Goal: Information Seeking & Learning: Learn about a topic

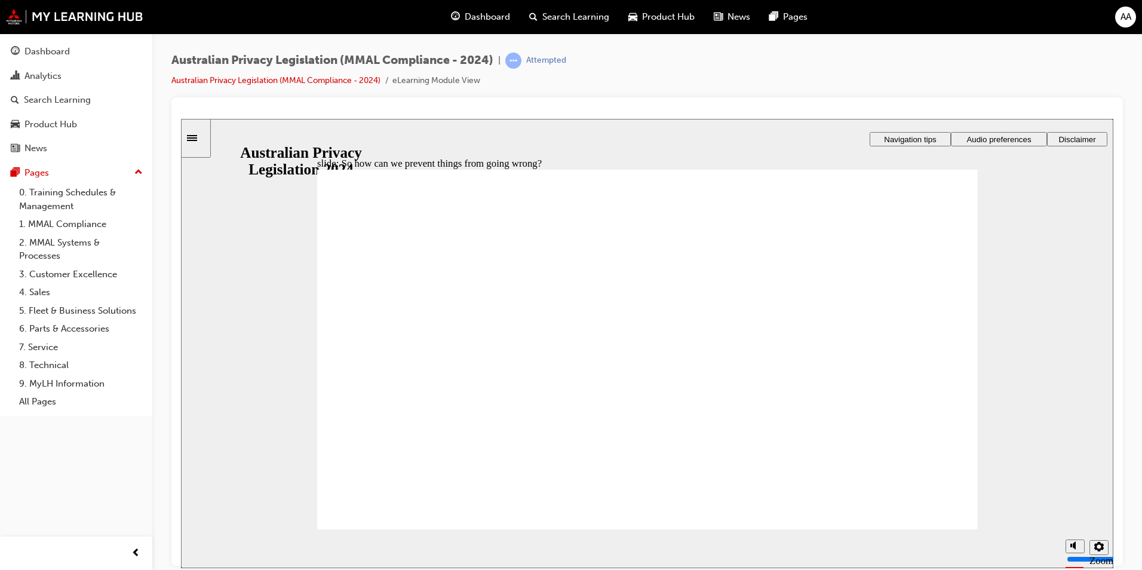
radio input "true"
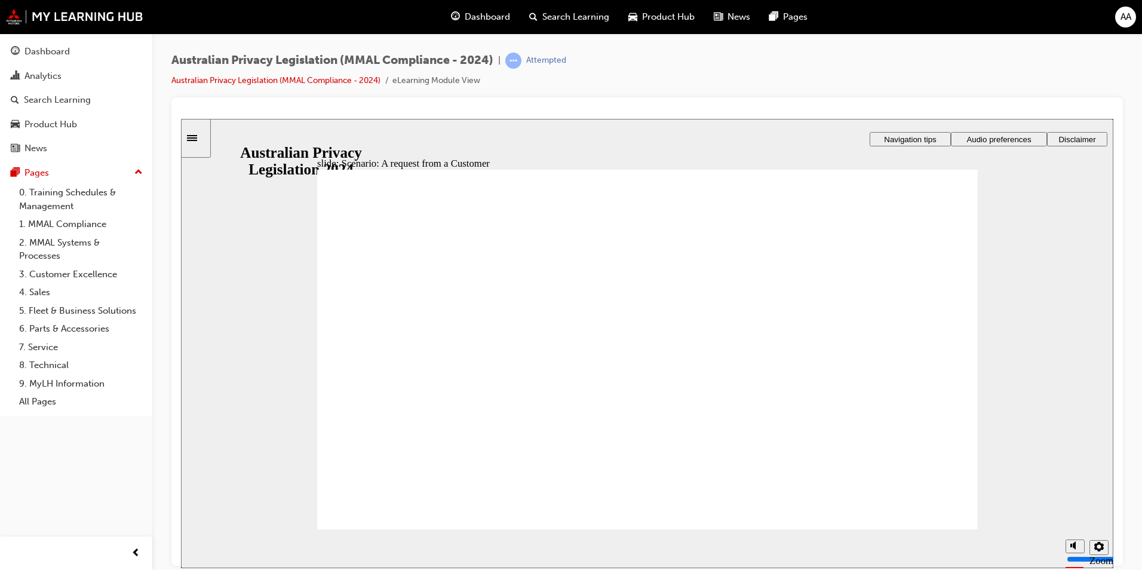
radio input "true"
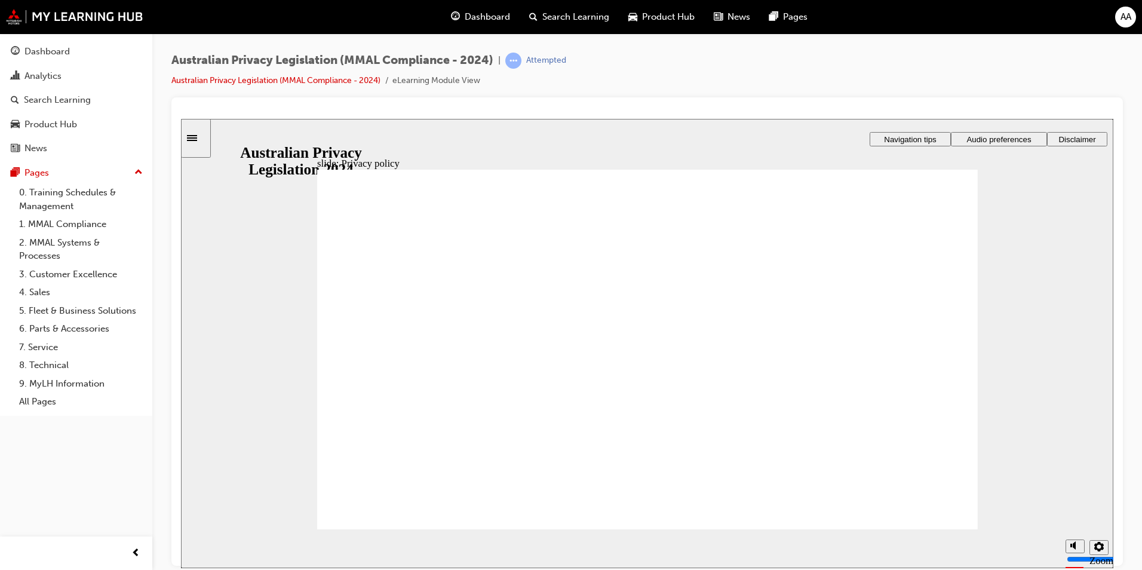
checkbox input "true"
drag, startPoint x: 570, startPoint y: 301, endPoint x: 566, endPoint y: 322, distance: 21.2
checkbox input "true"
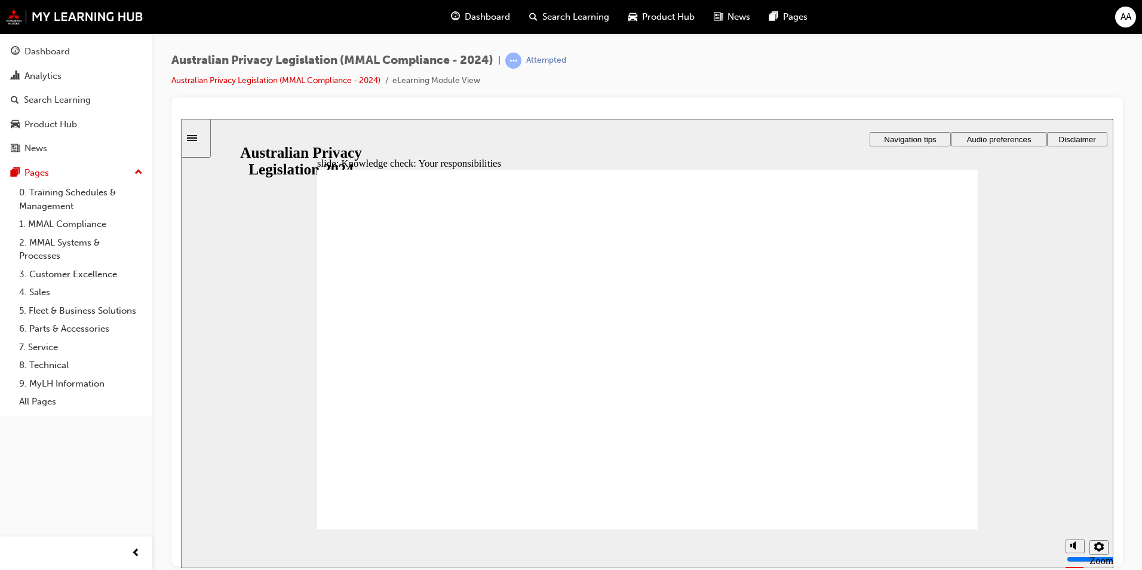
checkbox input "true"
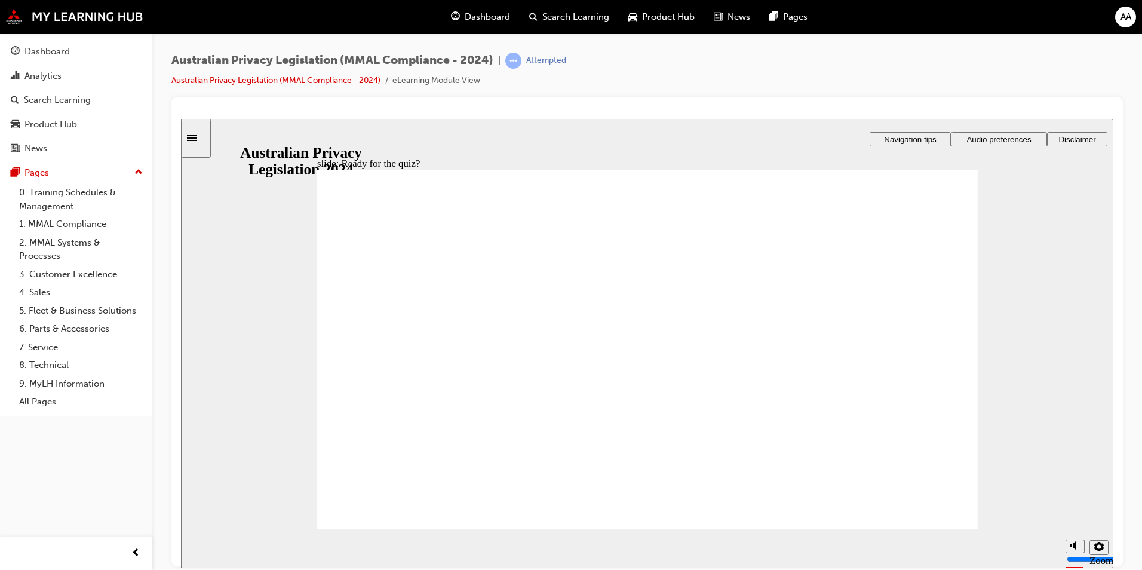
radio input "true"
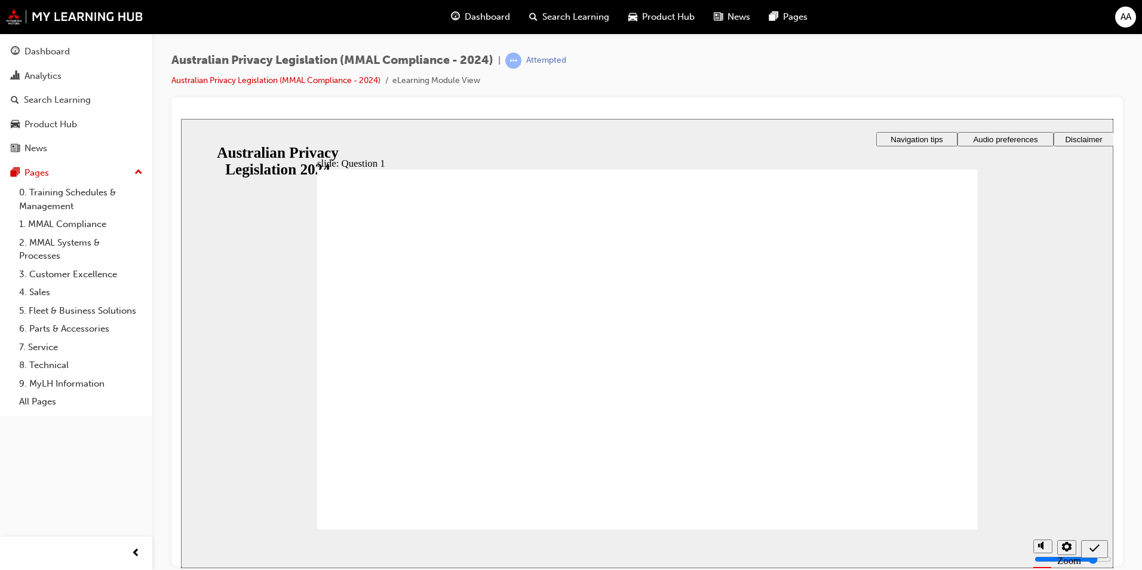
radio input "true"
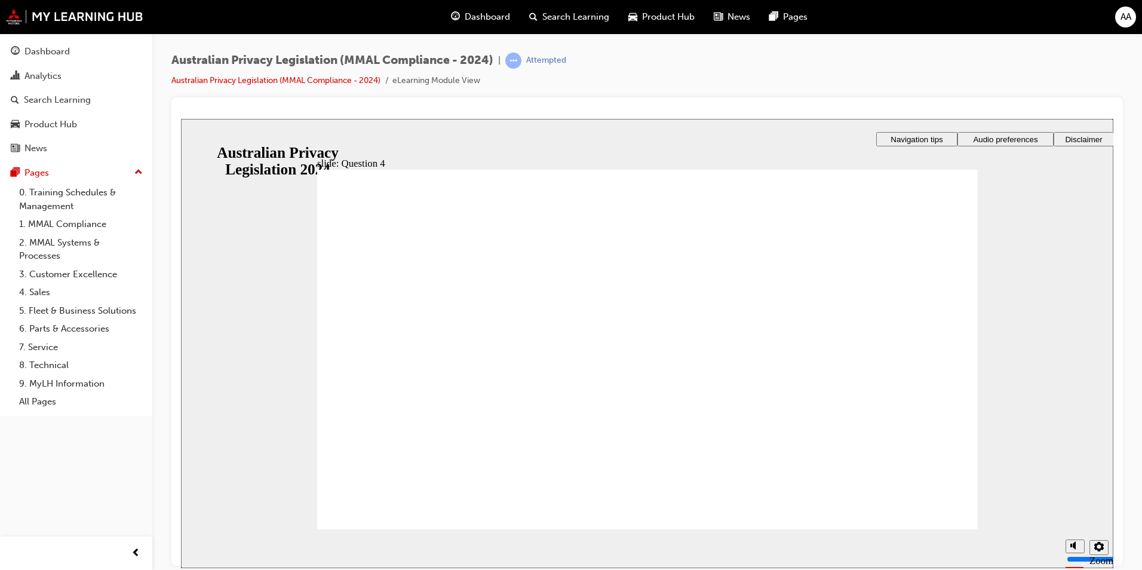
radio input "true"
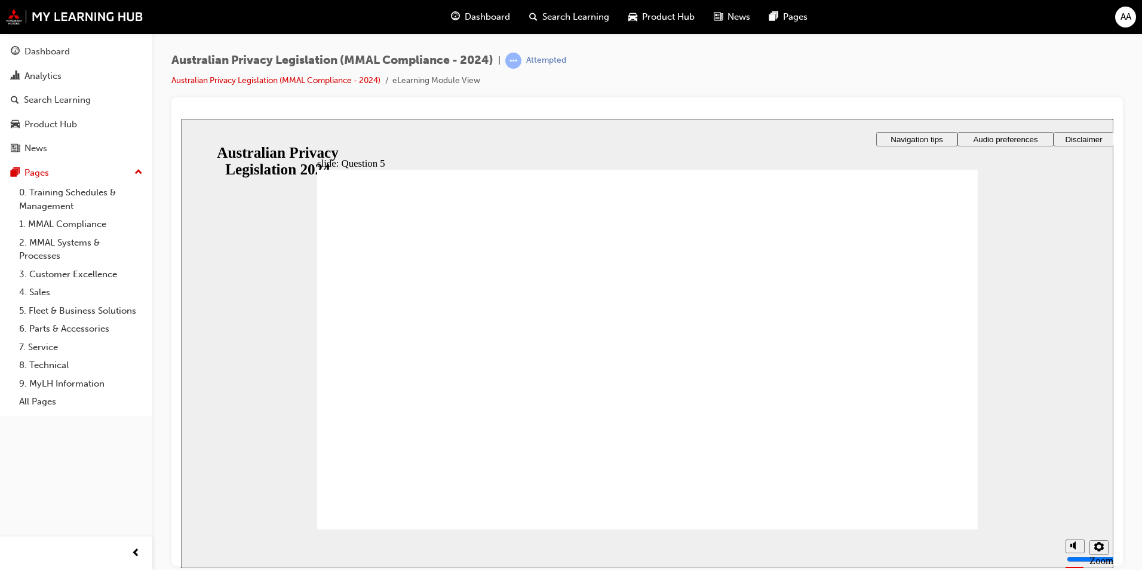
drag, startPoint x: 398, startPoint y: 360, endPoint x: 377, endPoint y: 407, distance: 51.1
radio input "true"
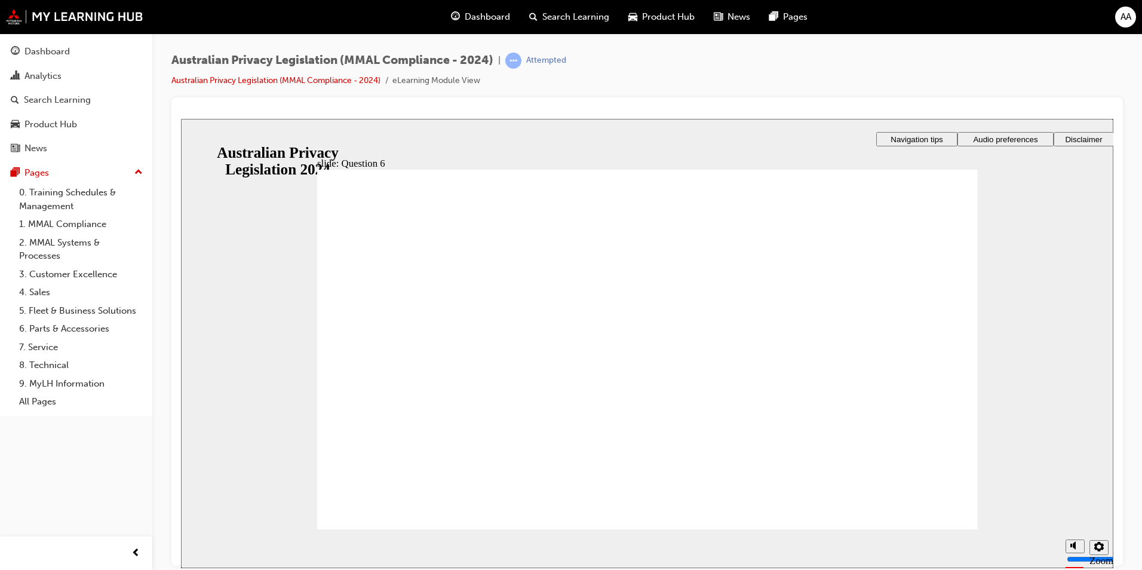
radio input "true"
drag, startPoint x: 433, startPoint y: 511, endPoint x: 465, endPoint y: 510, distance: 31.7
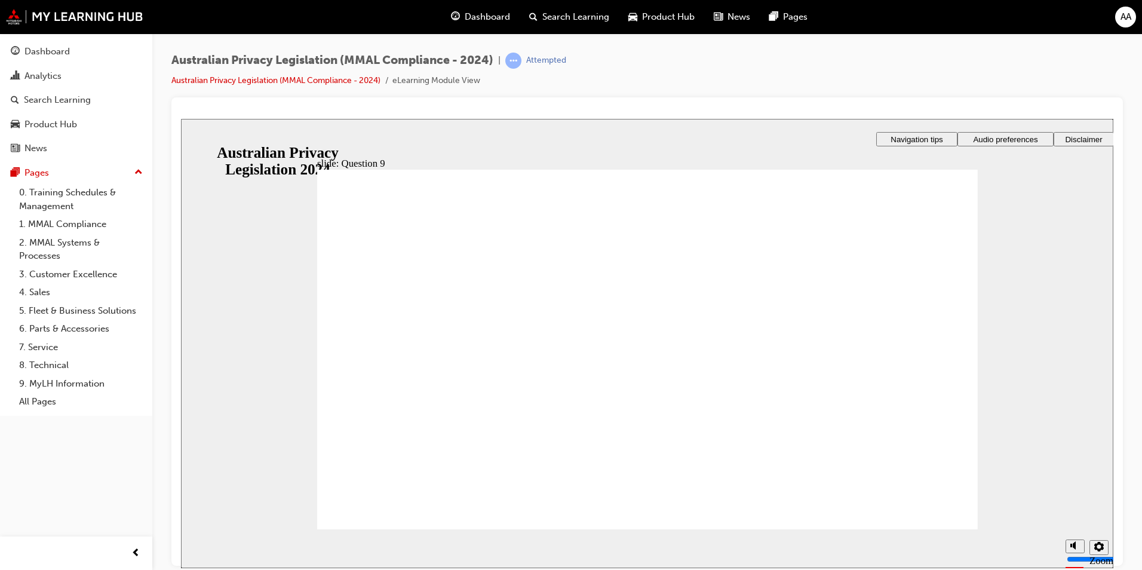
radio input "true"
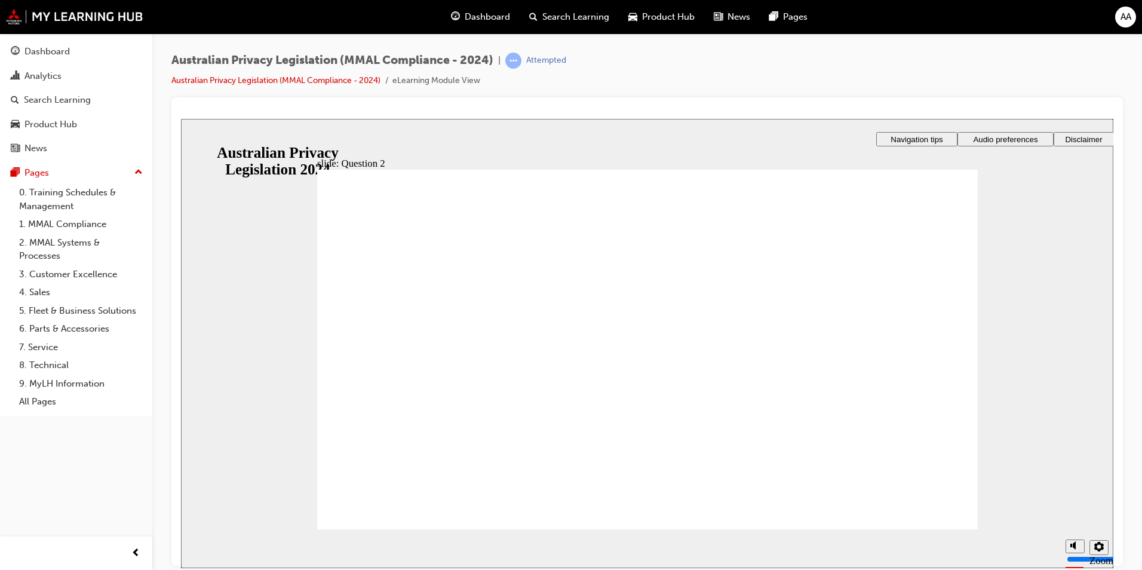
drag, startPoint x: 415, startPoint y: 518, endPoint x: 426, endPoint y: 514, distance: 12.5
drag, startPoint x: 400, startPoint y: 495, endPoint x: 511, endPoint y: 500, distance: 111.2
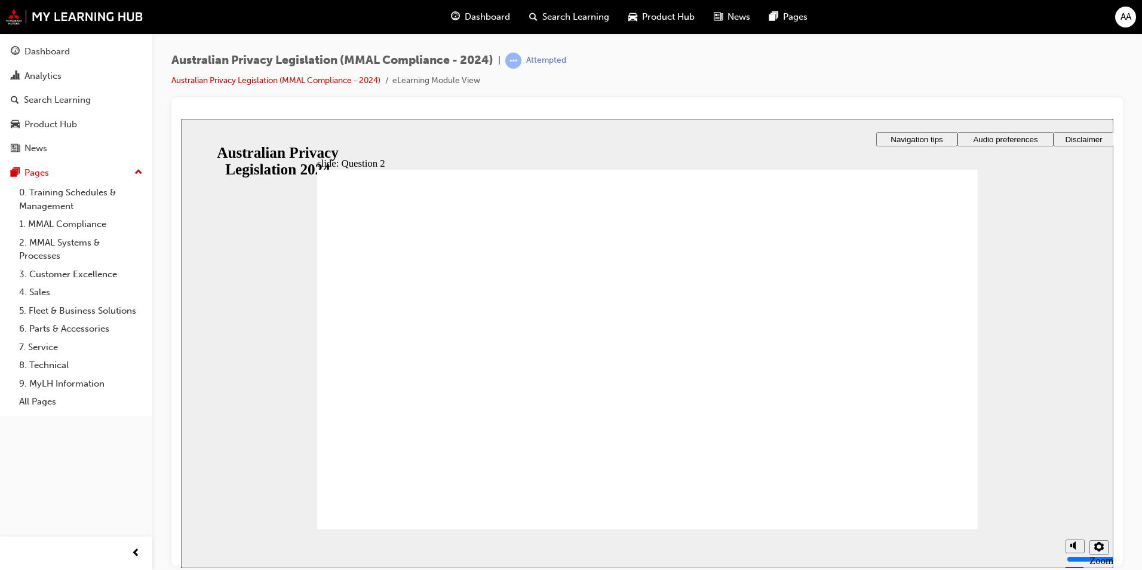
drag, startPoint x: 910, startPoint y: 517, endPoint x: 898, endPoint y: 514, distance: 11.9
drag, startPoint x: 413, startPoint y: 391, endPoint x: 398, endPoint y: 459, distance: 69.8
radio input "true"
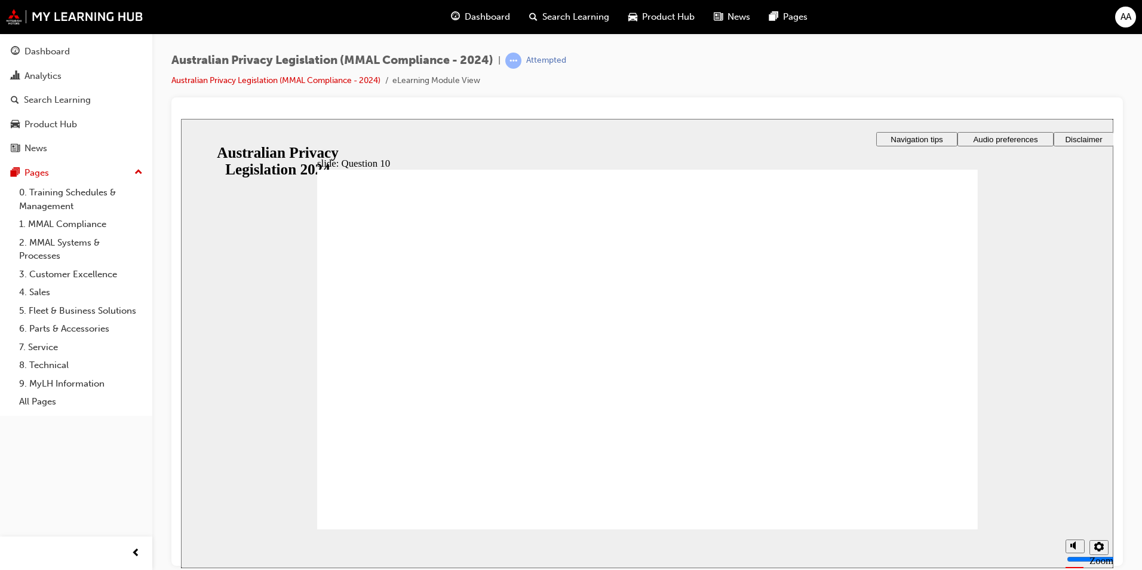
drag, startPoint x: 404, startPoint y: 495, endPoint x: 428, endPoint y: 494, distance: 23.9
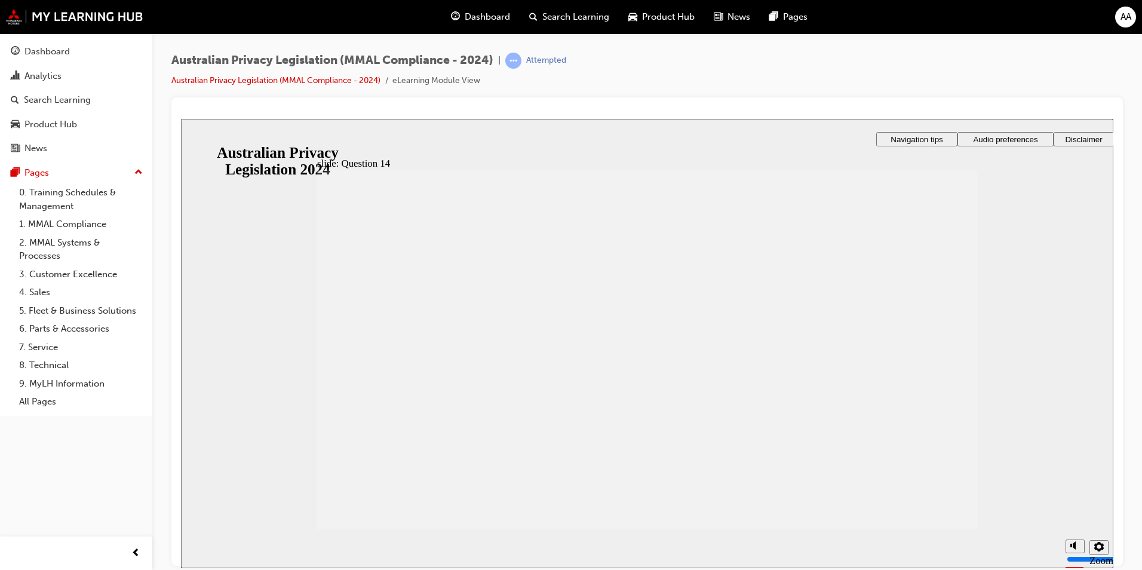
radio input "true"
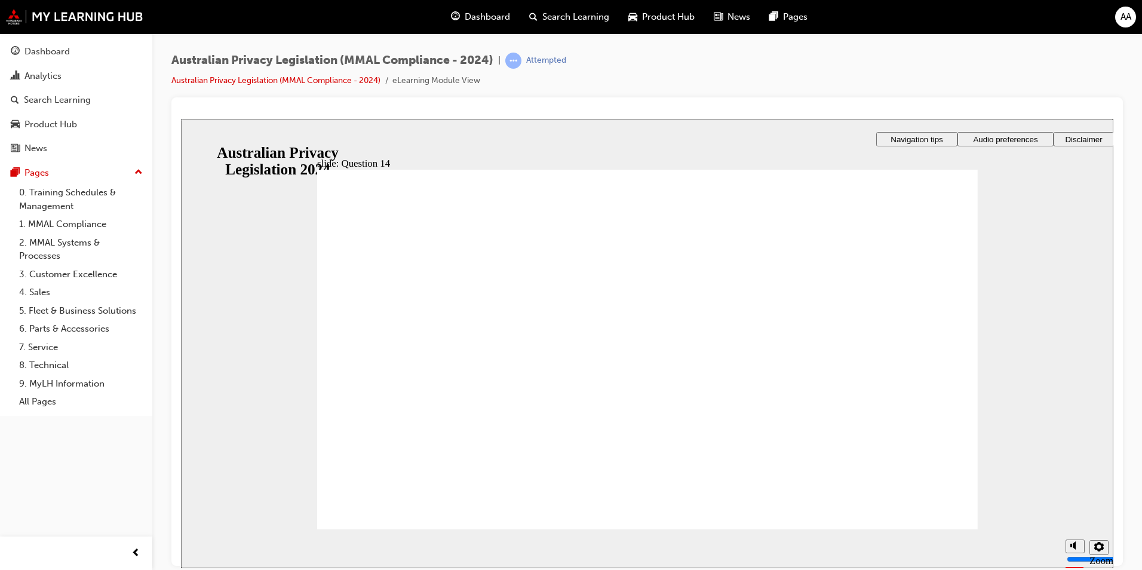
drag, startPoint x: 426, startPoint y: 326, endPoint x: 549, endPoint y: 512, distance: 223.3
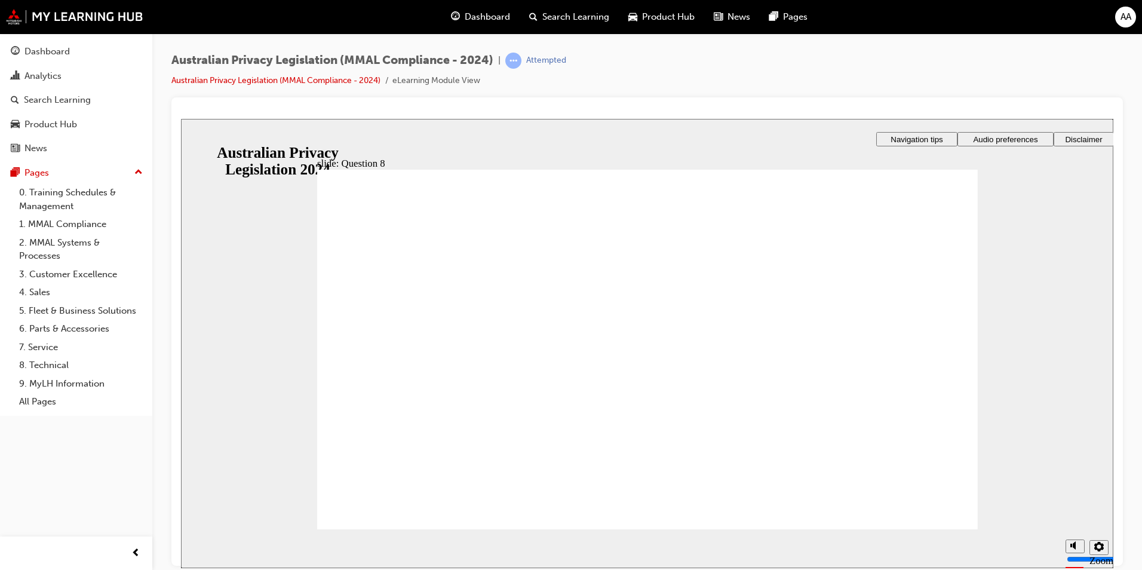
radio input "true"
drag, startPoint x: 411, startPoint y: 495, endPoint x: 473, endPoint y: 475, distance: 65.4
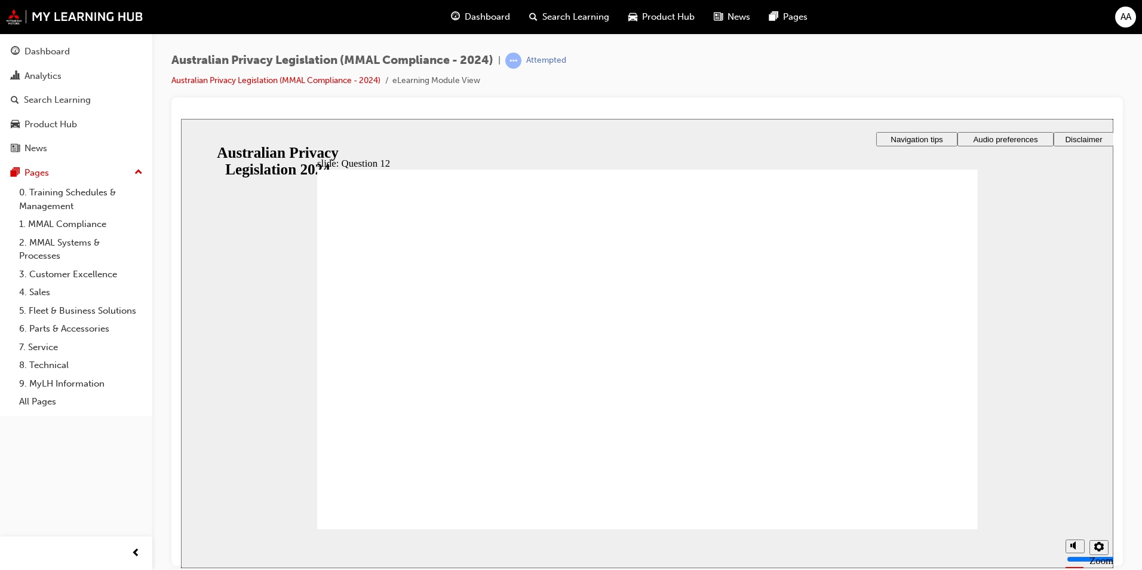
checkbox input "true"
drag, startPoint x: 379, startPoint y: 402, endPoint x: 410, endPoint y: 492, distance: 94.6
checkbox input "true"
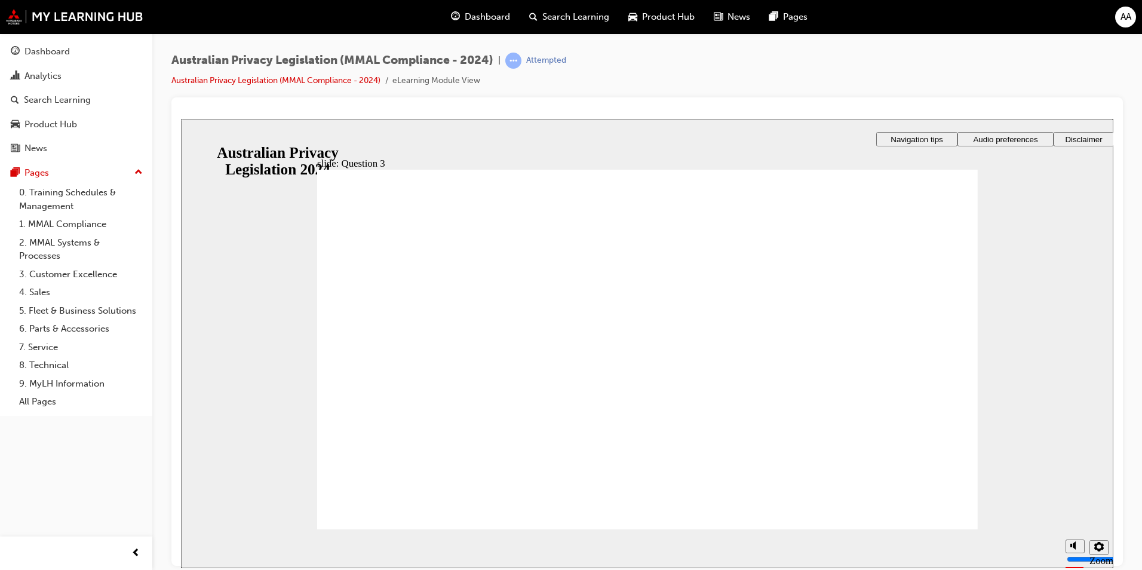
radio input "true"
drag, startPoint x: 413, startPoint y: 496, endPoint x: 714, endPoint y: 510, distance: 301.9
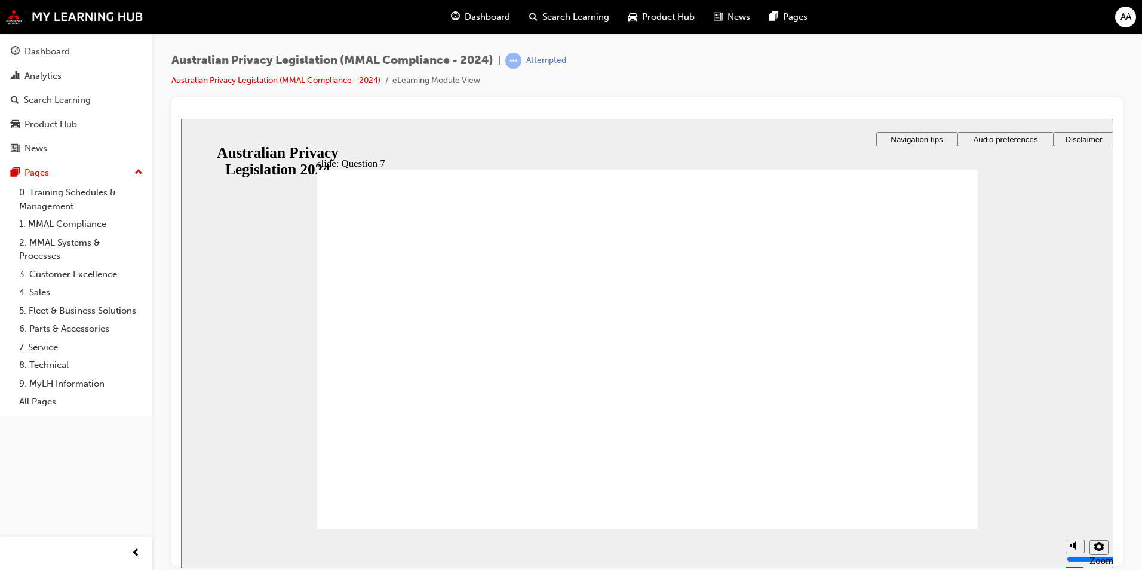
radio input "true"
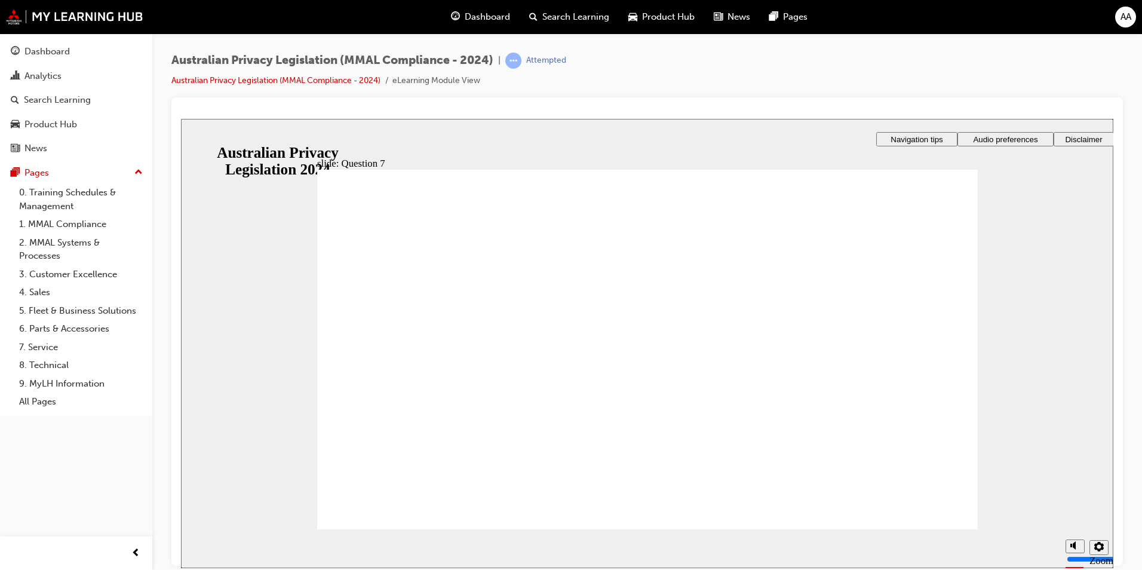
radio input "true"
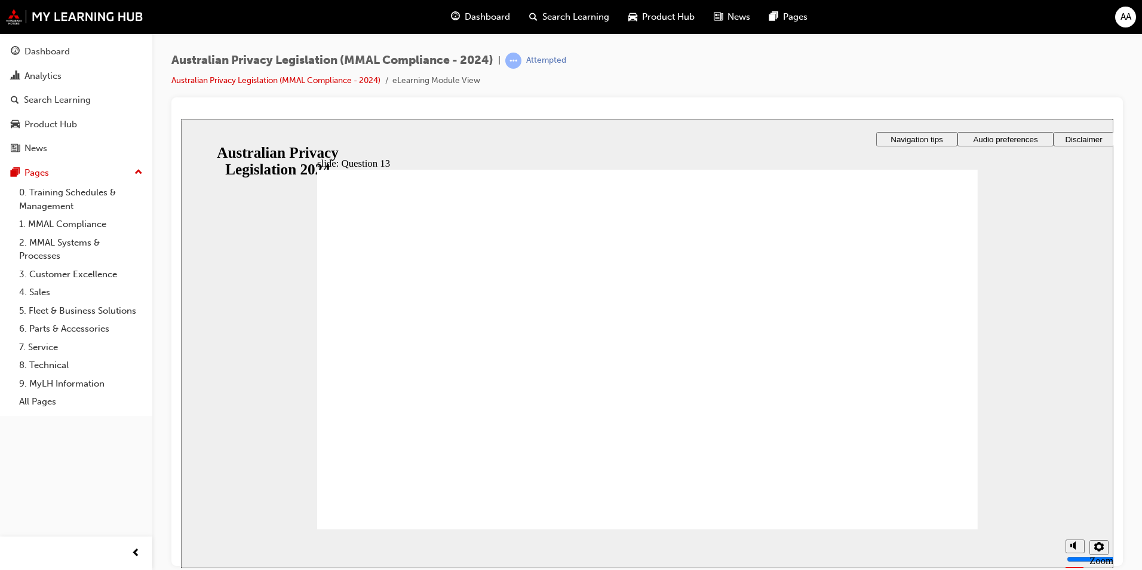
drag, startPoint x: 437, startPoint y: 398, endPoint x: 385, endPoint y: 493, distance: 108.0
radio input "true"
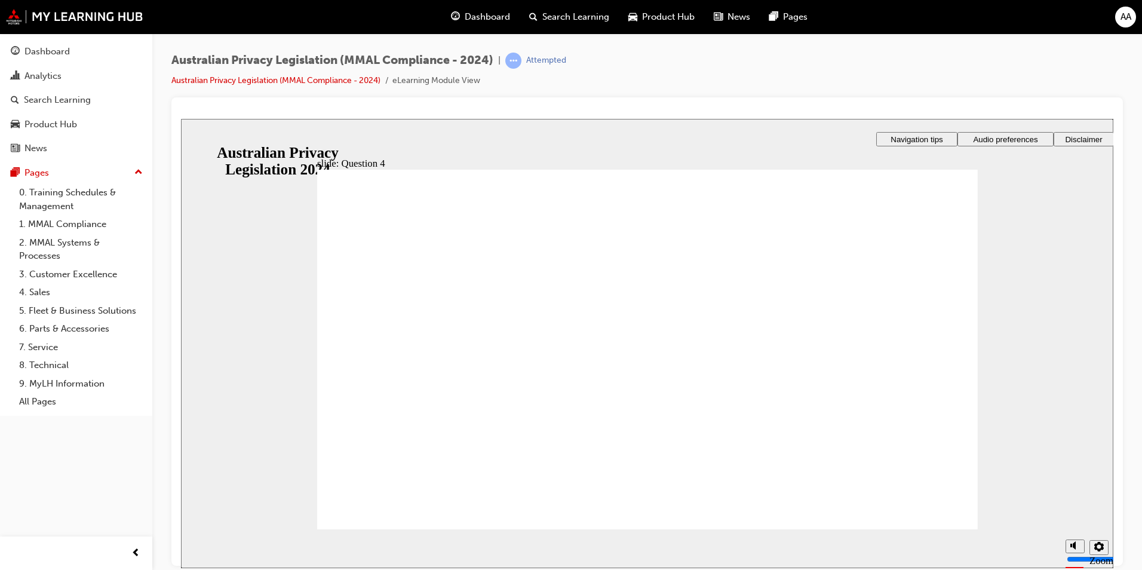
radio input "true"
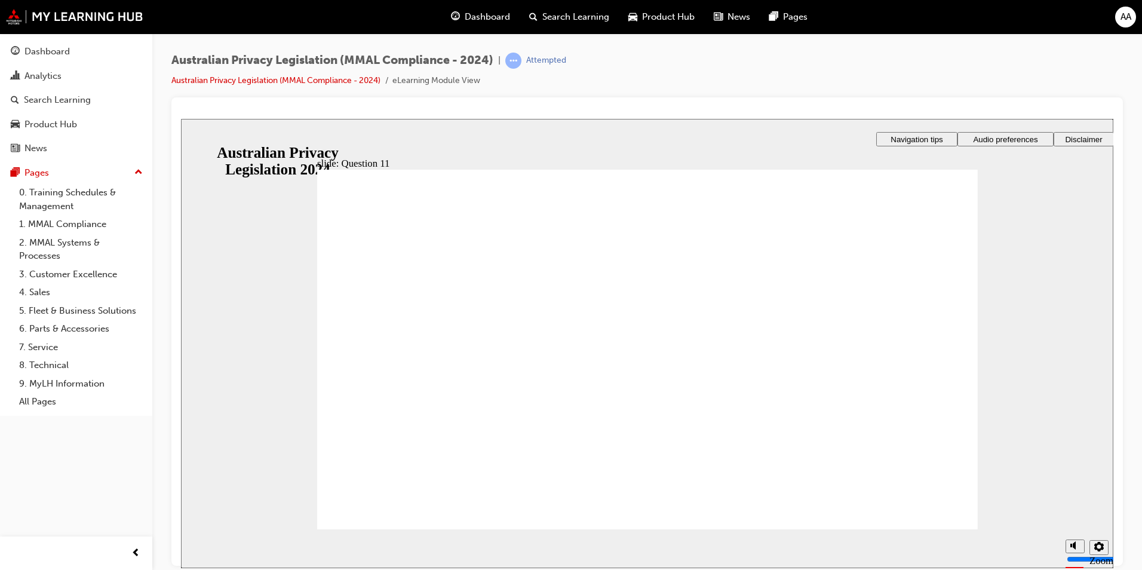
radio input "true"
radio input "false"
radio input "true"
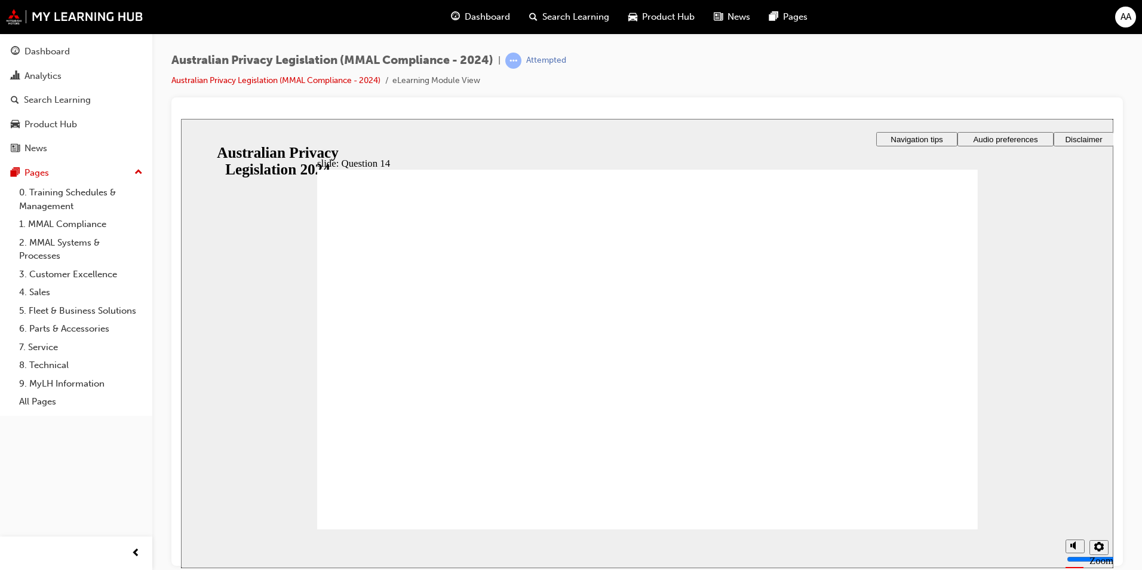
radio input "true"
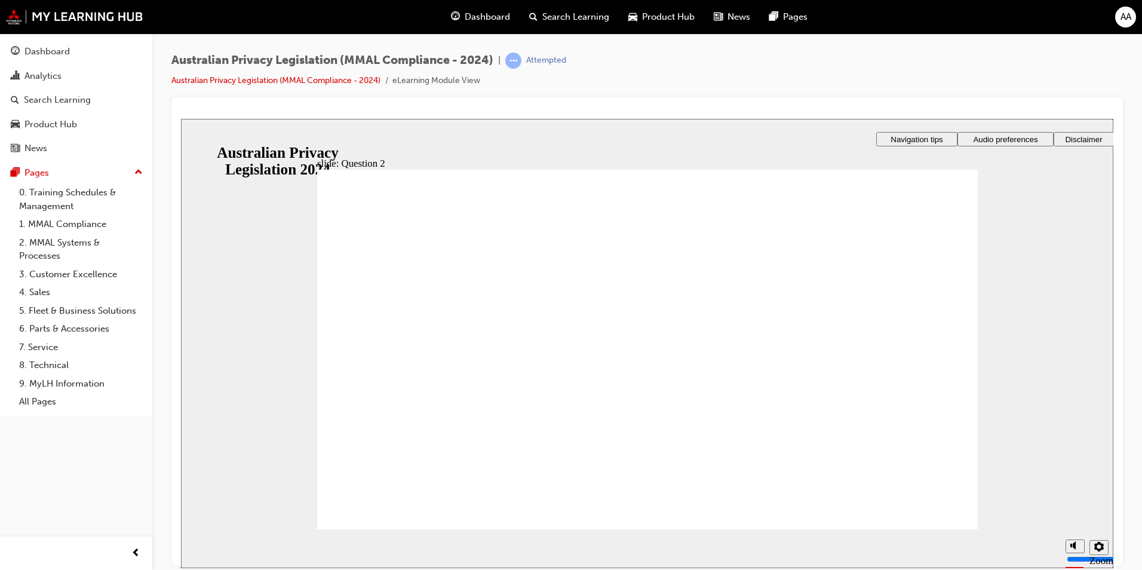
radio input "true"
radio input "false"
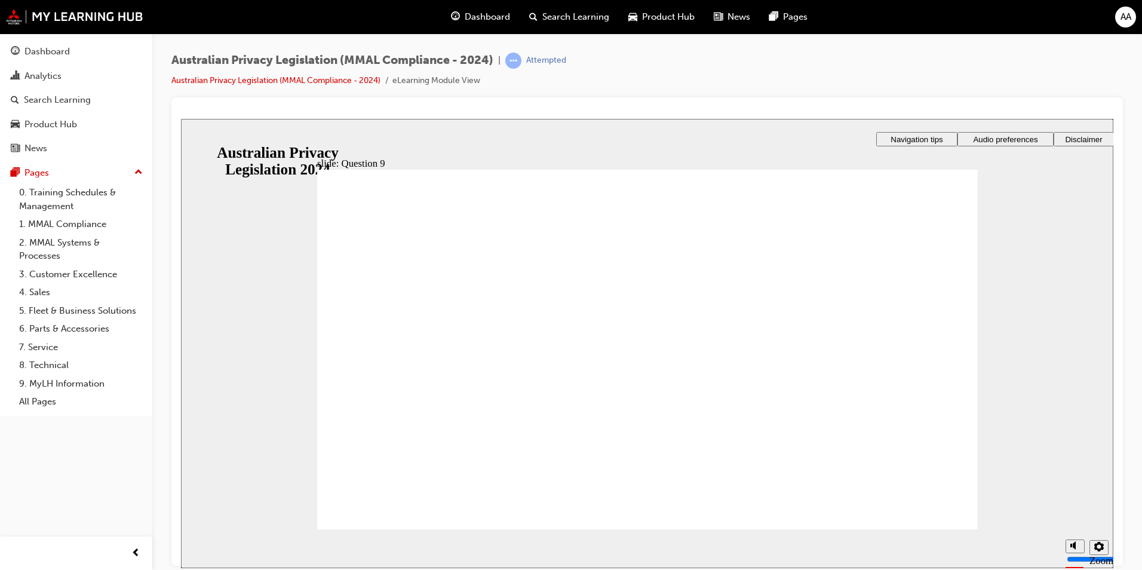
radio input "true"
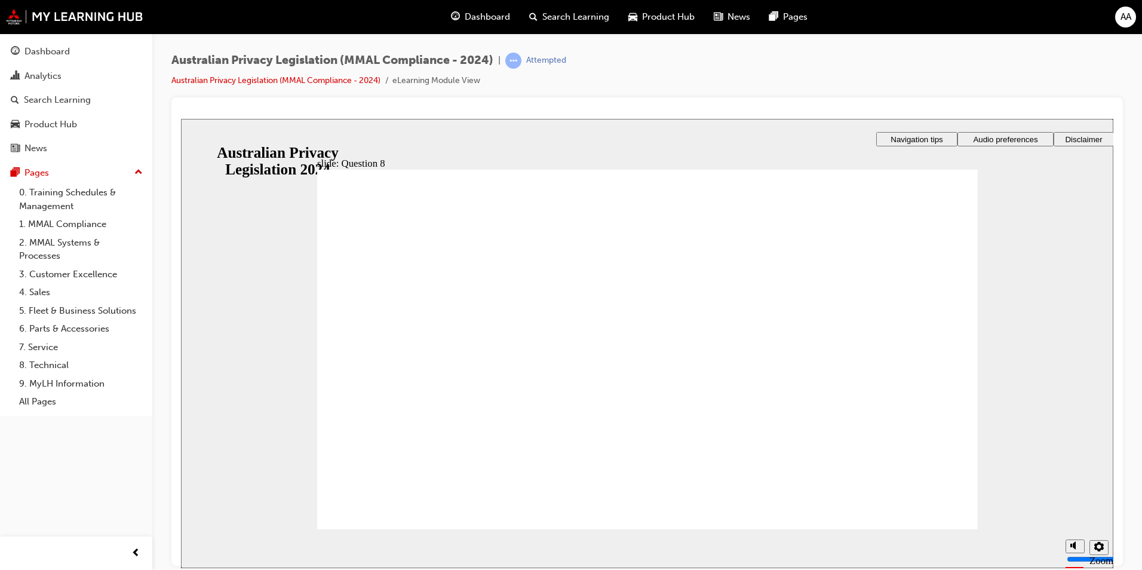
radio input "true"
drag, startPoint x: 370, startPoint y: 380, endPoint x: 389, endPoint y: 498, distance: 119.3
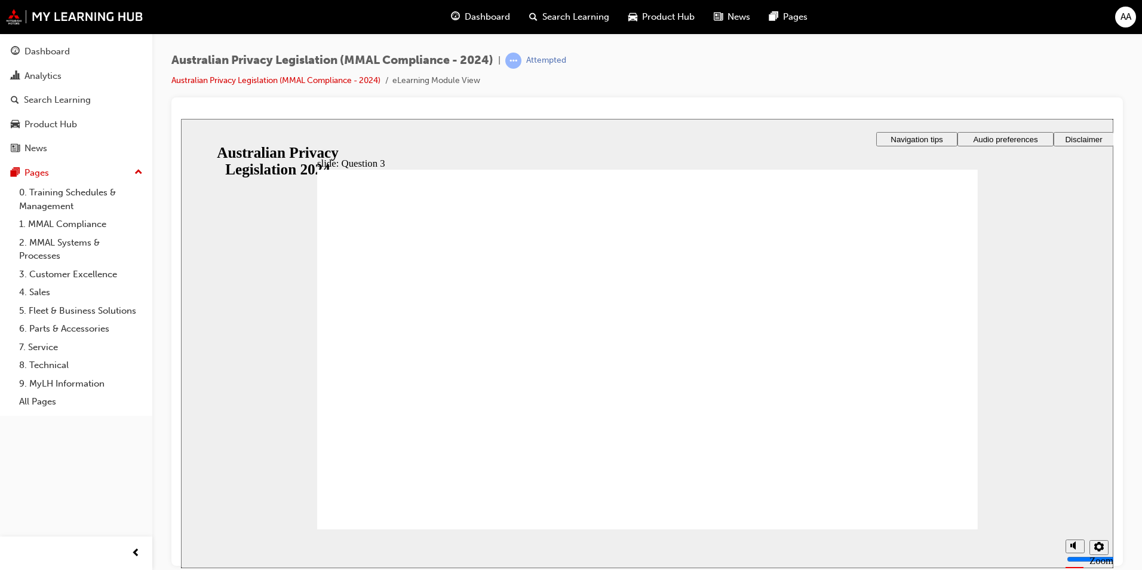
checkbox input "true"
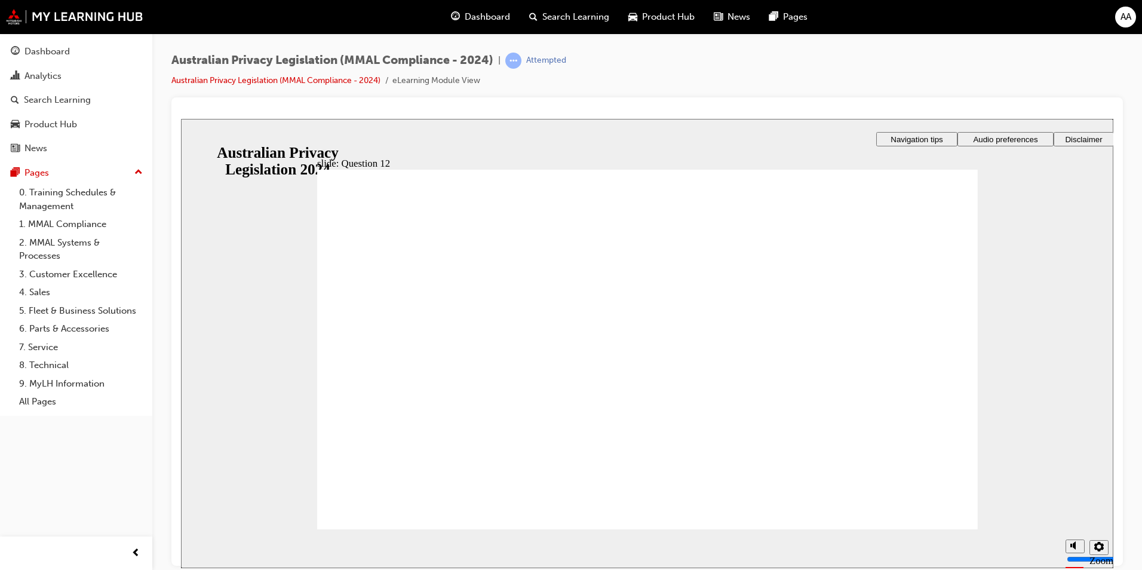
checkbox input "true"
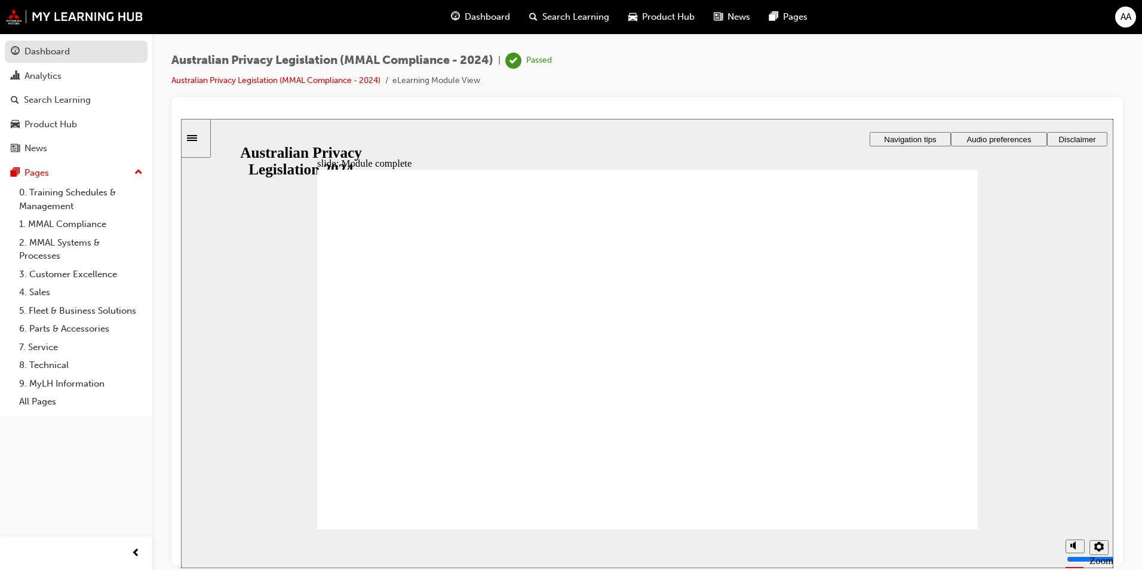
click at [45, 43] on link "Dashboard" at bounding box center [76, 52] width 143 height 22
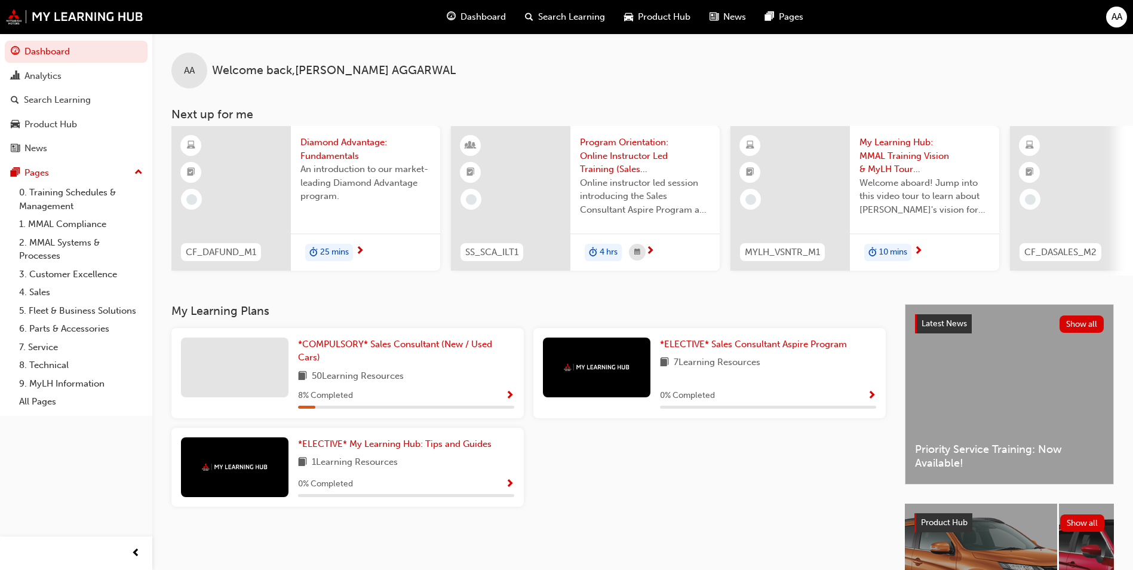
click at [364, 226] on div "Diamond Advantage: Fundamentals An introduction to our market-leading Diamond A…" at bounding box center [365, 198] width 149 height 145
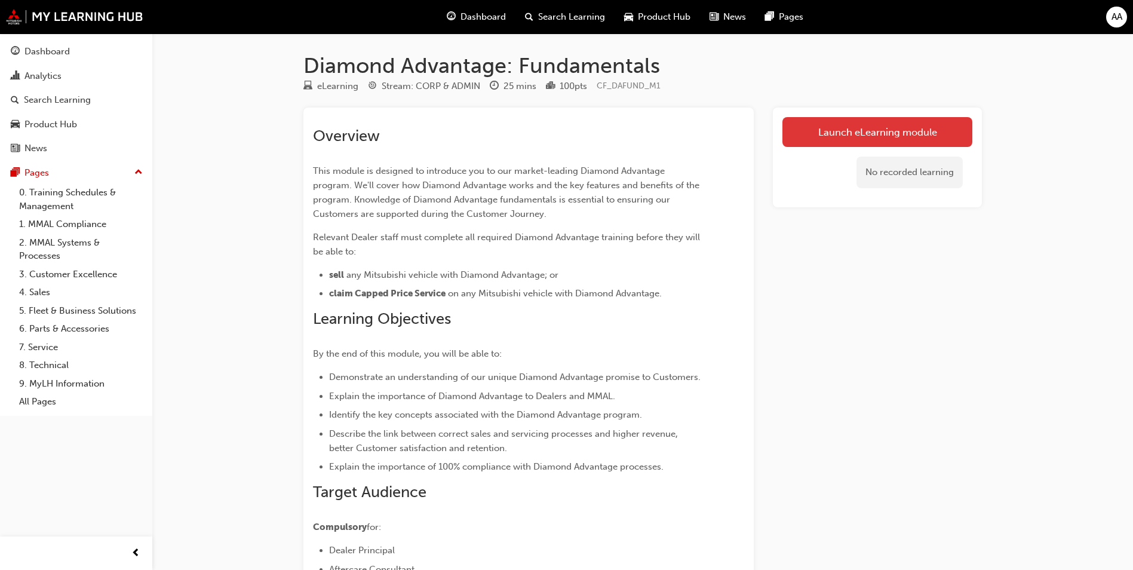
click at [868, 125] on link "Launch eLearning module" at bounding box center [877, 132] width 190 height 30
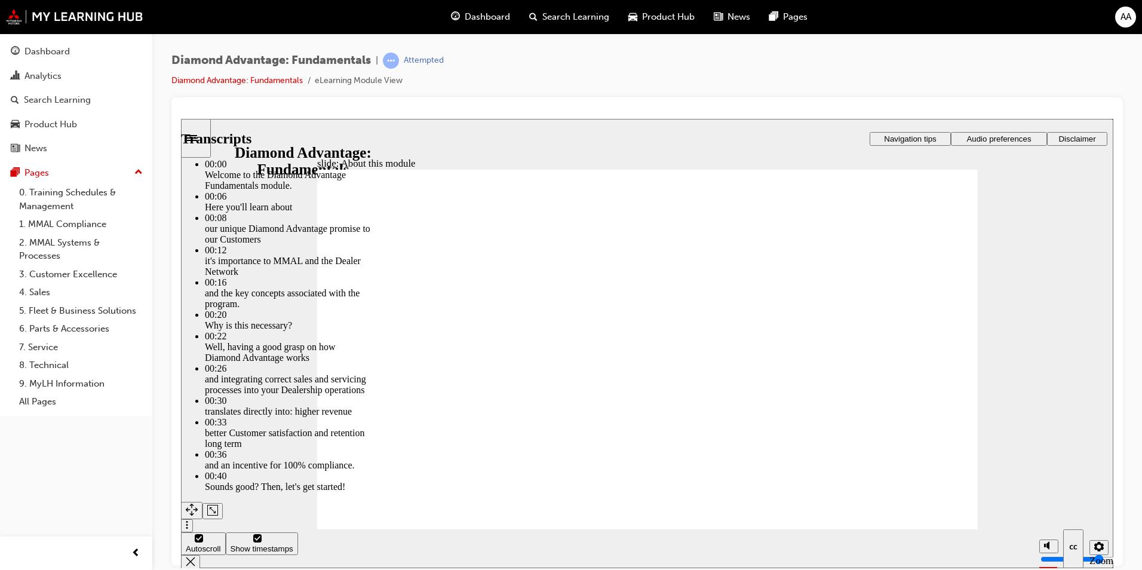
type input "45"
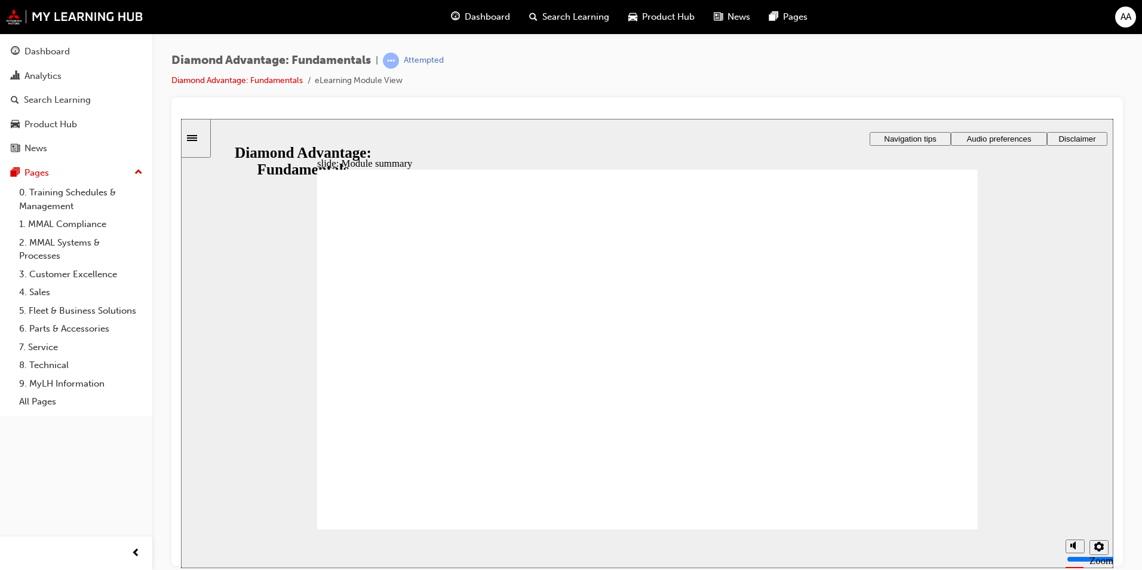
checkbox input "true"
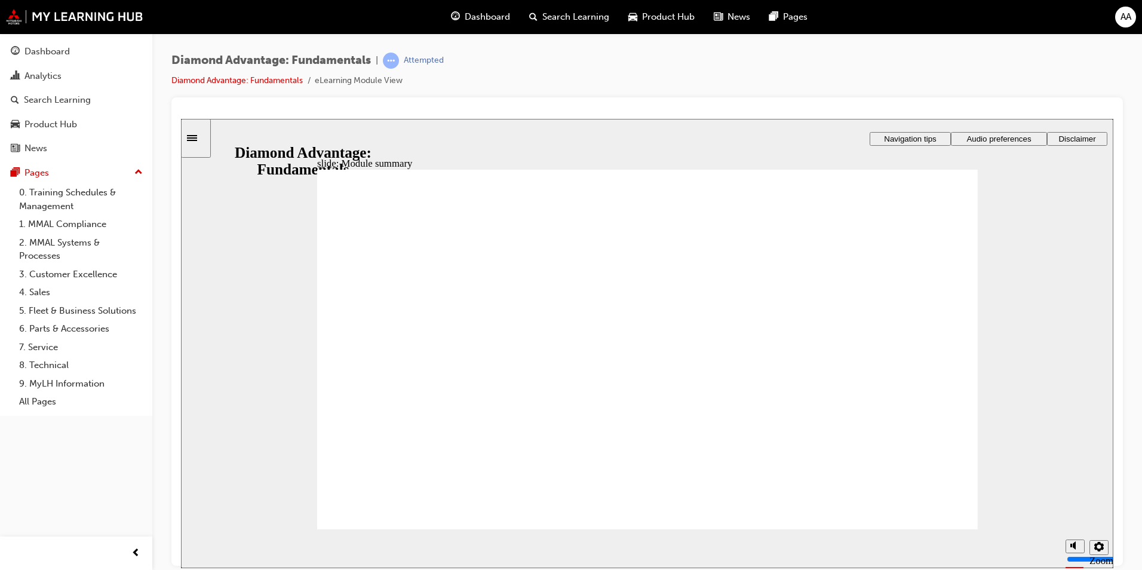
checkbox input "true"
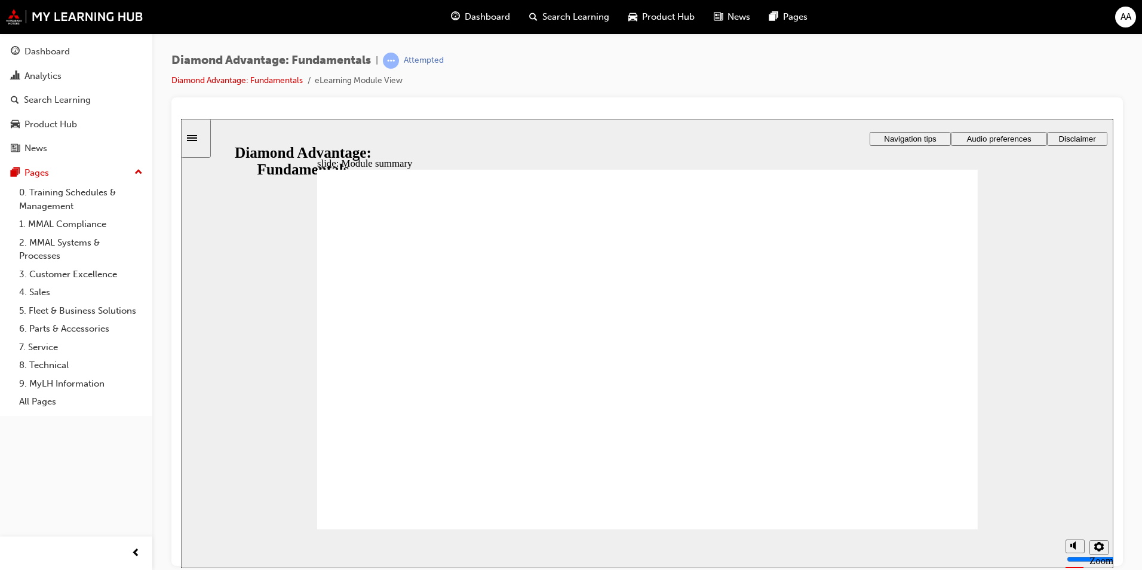
checkbox input "true"
drag, startPoint x: 661, startPoint y: 455, endPoint x: 505, endPoint y: 401, distance: 164.7
drag, startPoint x: 517, startPoint y: 447, endPoint x: 845, endPoint y: 390, distance: 332.3
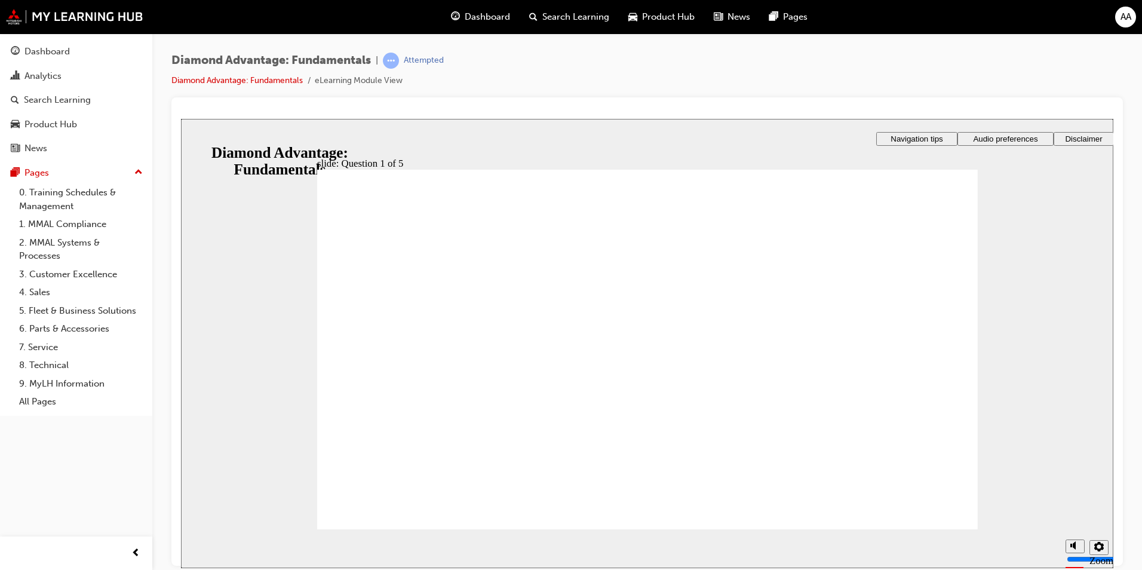
drag, startPoint x: 838, startPoint y: 453, endPoint x: 690, endPoint y: 400, distance: 157.6
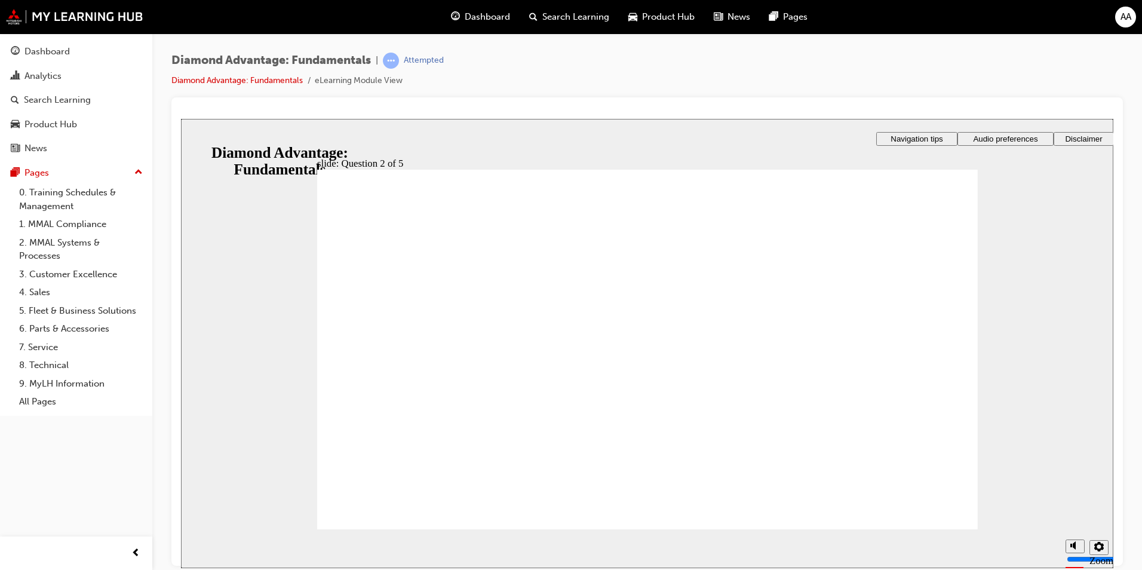
radio input "true"
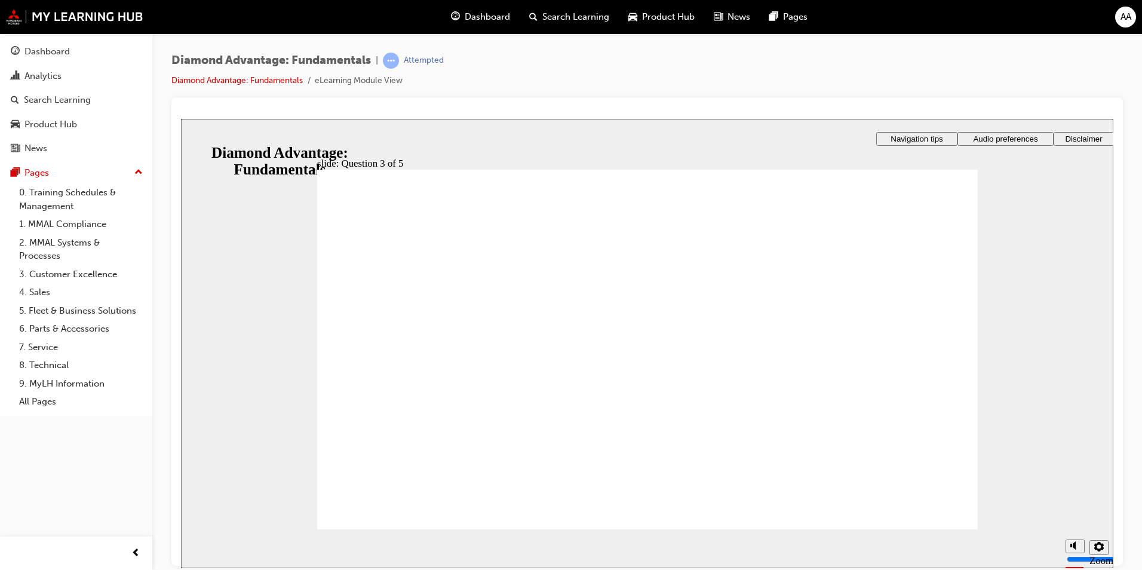
radio input "true"
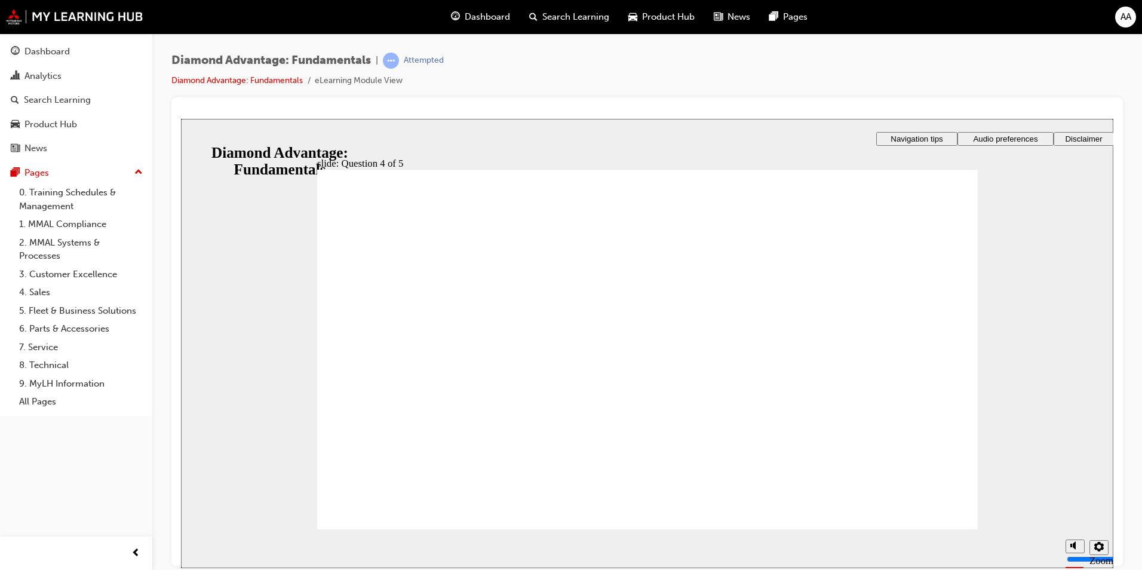
checkbox input "true"
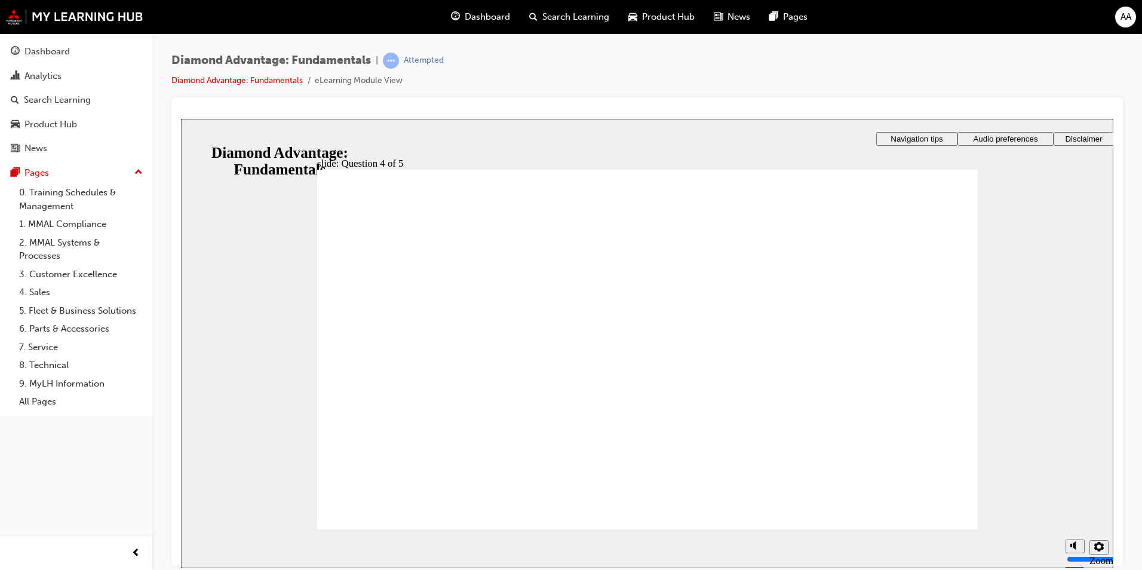
checkbox input "true"
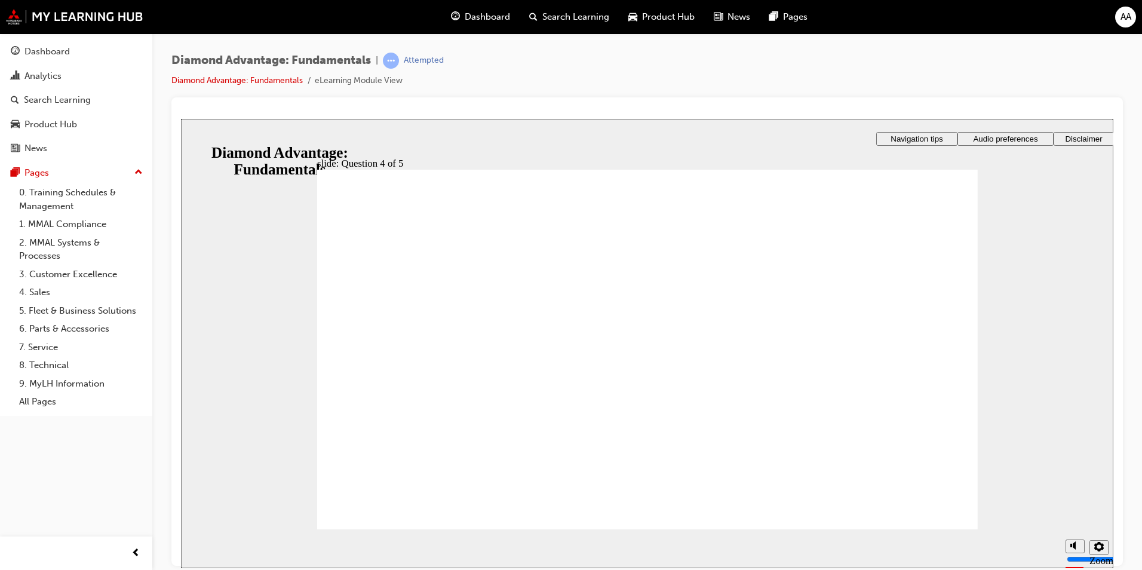
radio input "true"
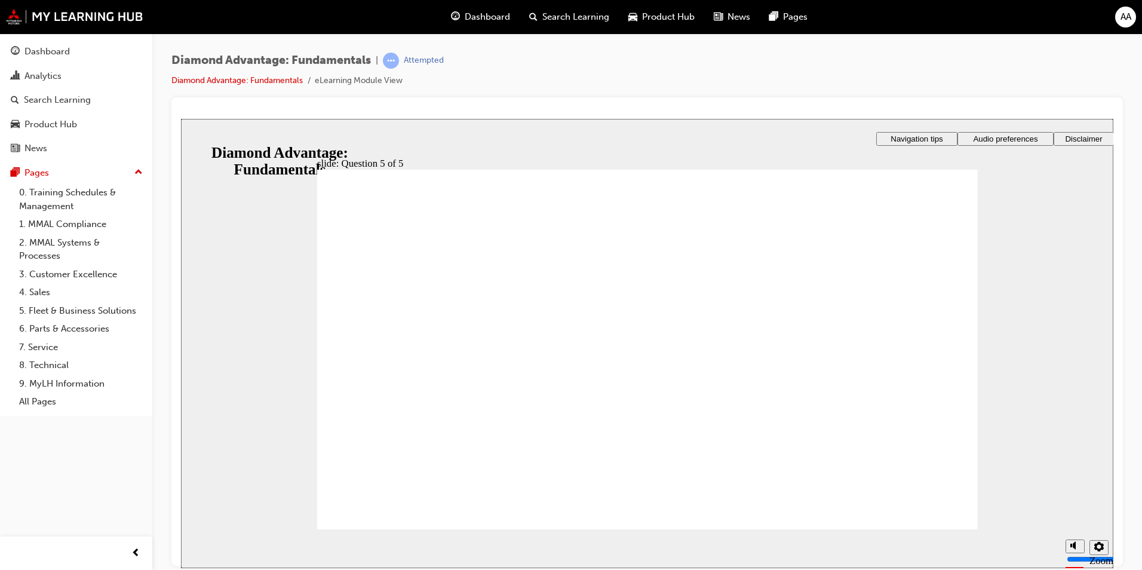
drag, startPoint x: 679, startPoint y: 441, endPoint x: 516, endPoint y: 398, distance: 168.2
drag, startPoint x: 784, startPoint y: 450, endPoint x: 633, endPoint y: 400, distance: 158.5
drag, startPoint x: 498, startPoint y: 441, endPoint x: 784, endPoint y: 391, distance: 290.0
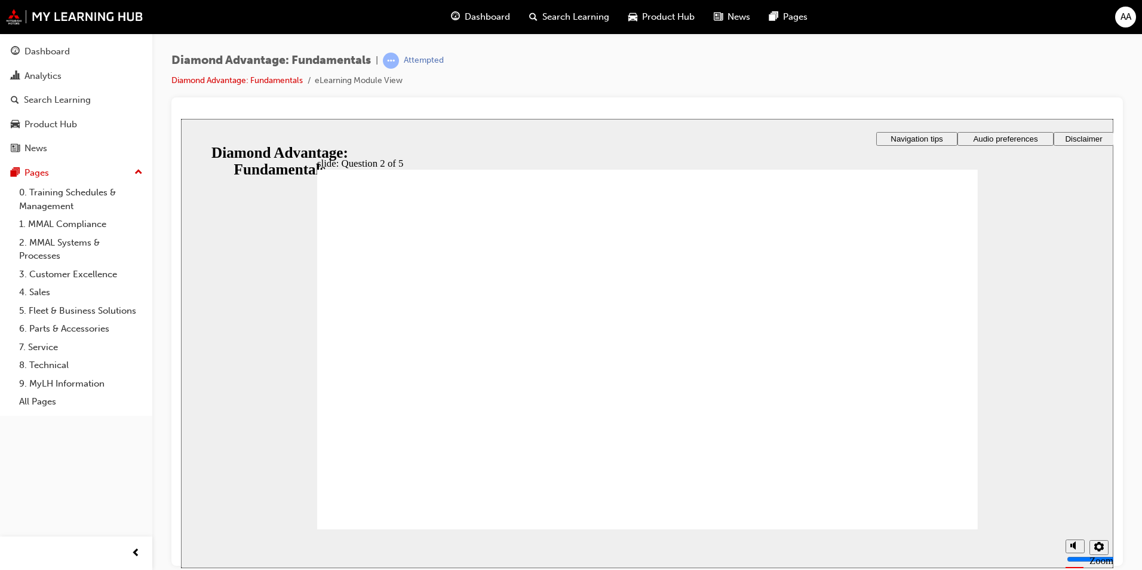
radio input "true"
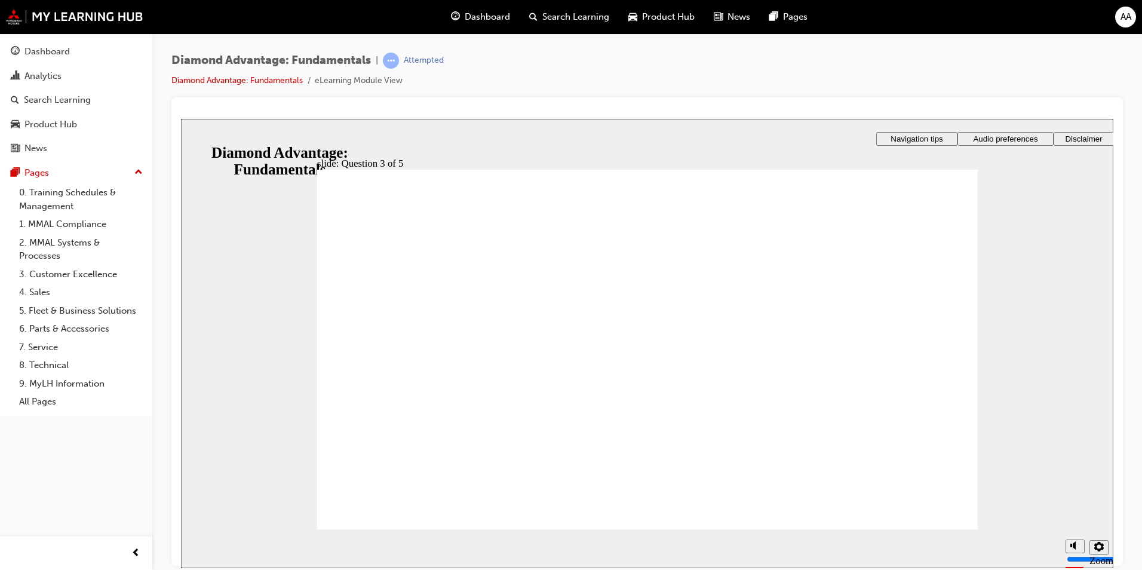
radio input "true"
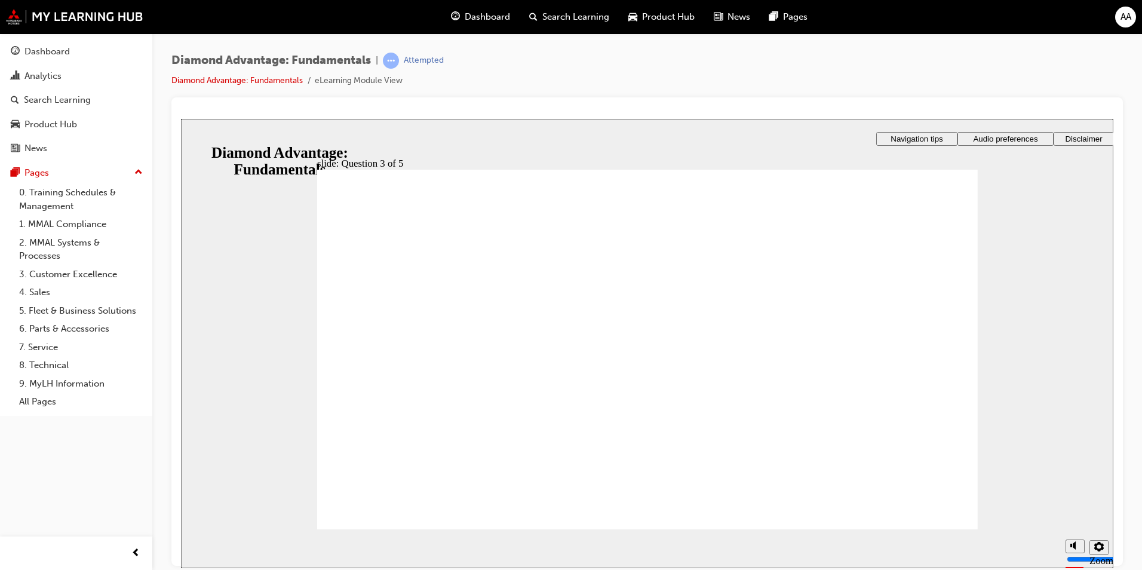
checkbox input "true"
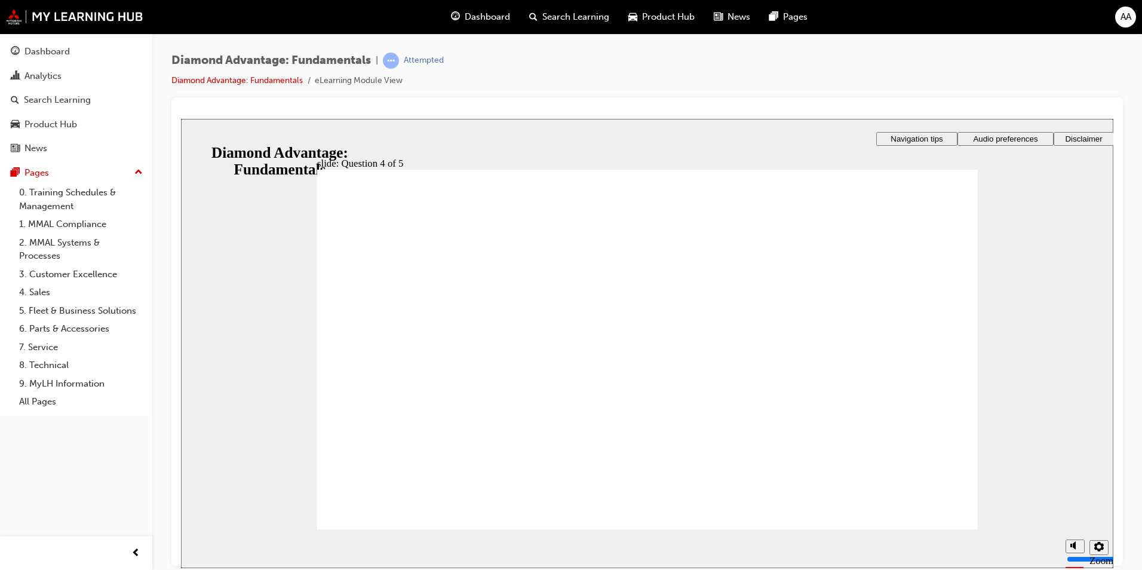
checkbox input "true"
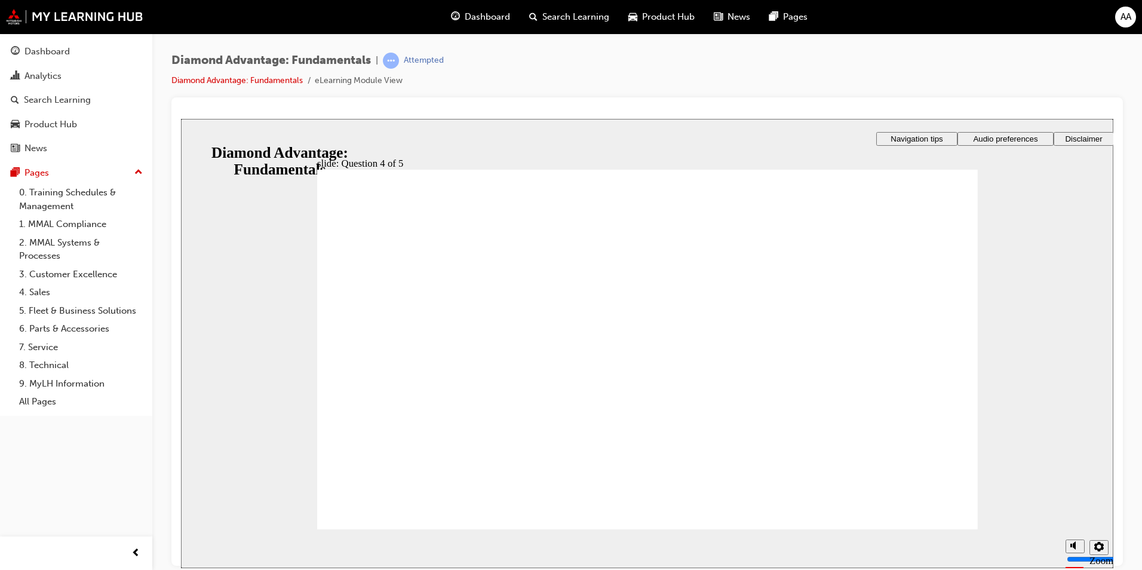
radio input "true"
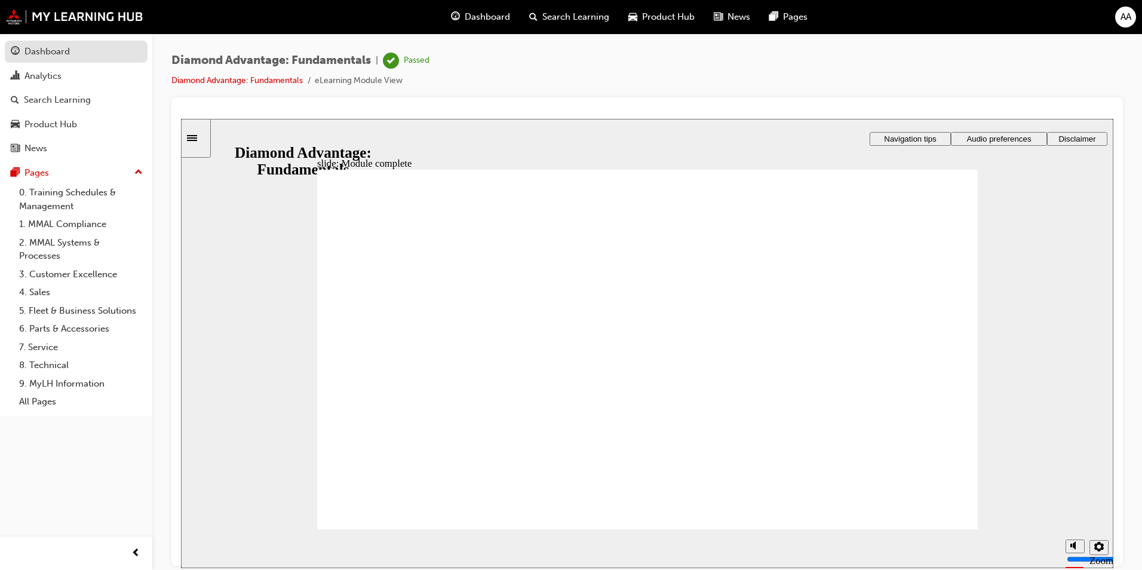
click at [34, 53] on div "Dashboard" at bounding box center [46, 52] width 45 height 14
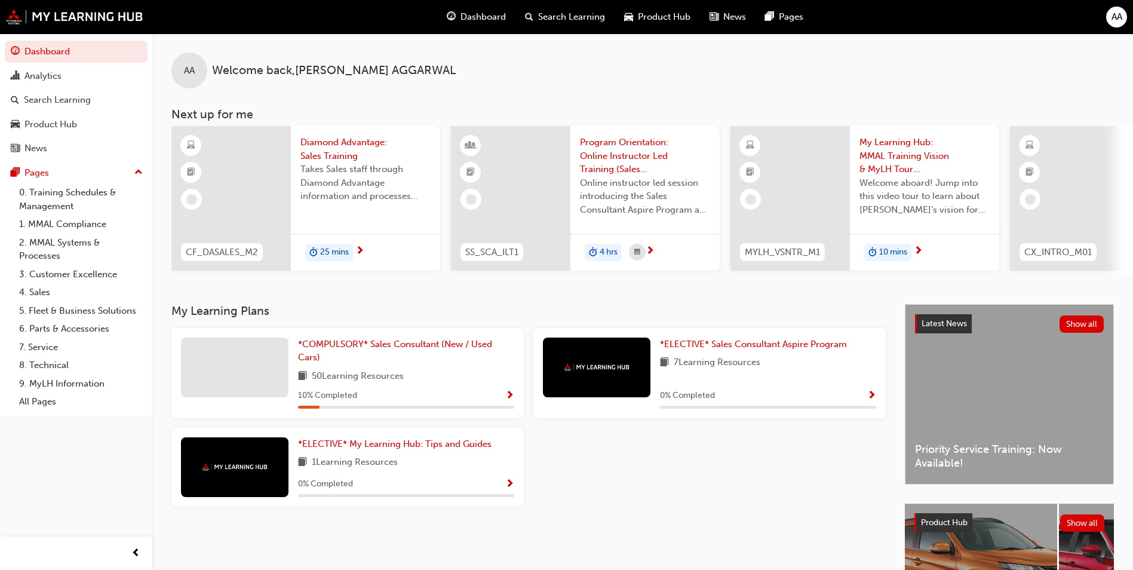
click at [392, 220] on div "Diamond Advantage: Sales Training Takes Sales staff through Diamond Advantage i…" at bounding box center [365, 198] width 149 height 145
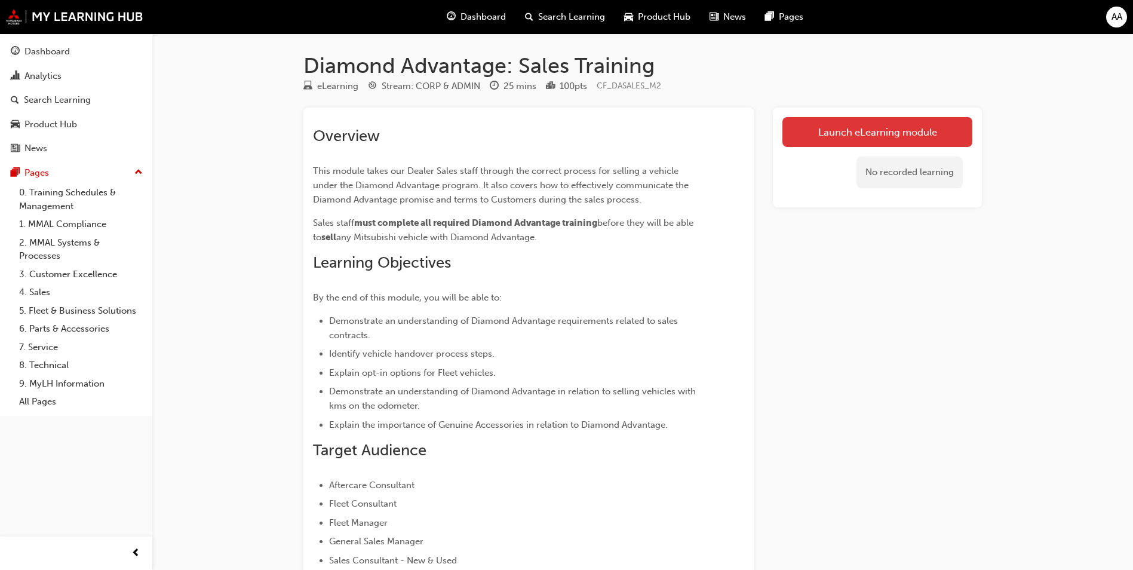
click at [827, 136] on link "Launch eLearning module" at bounding box center [877, 132] width 190 height 30
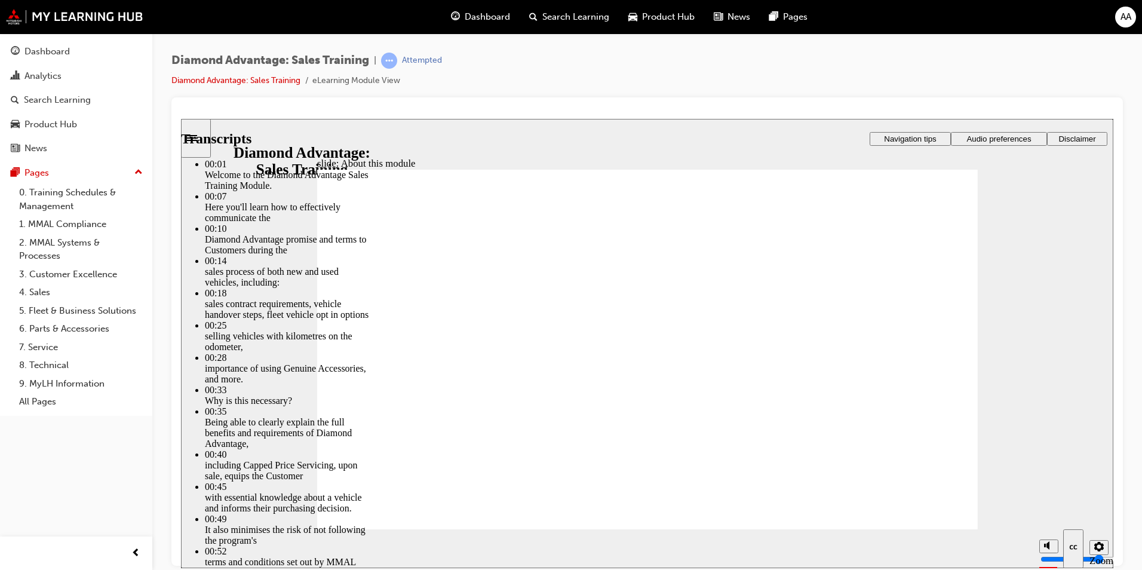
type input "62"
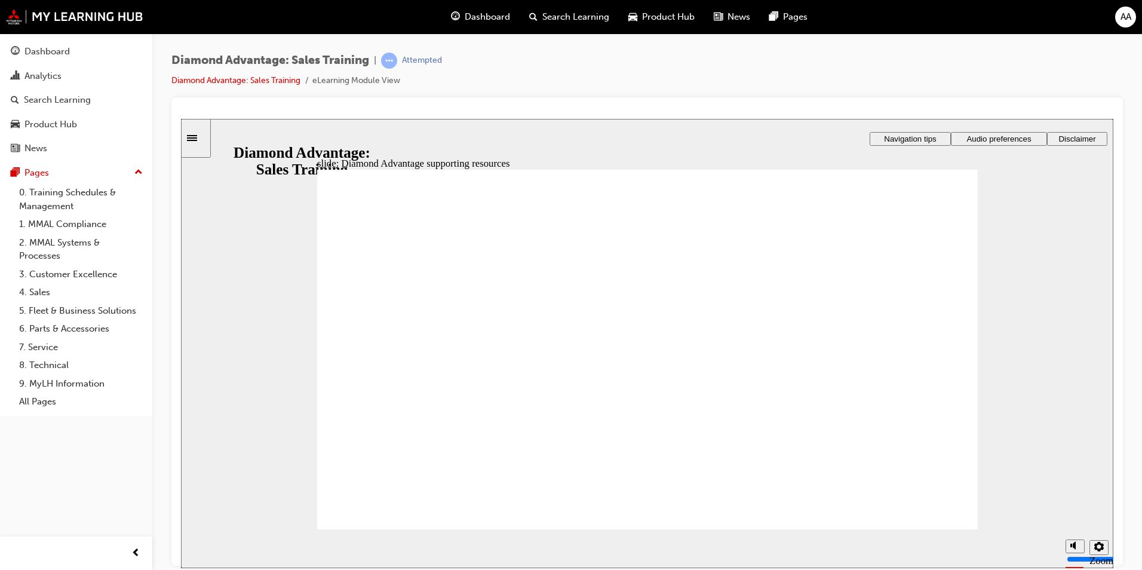
drag, startPoint x: 587, startPoint y: 292, endPoint x: 587, endPoint y: 316, distance: 23.9
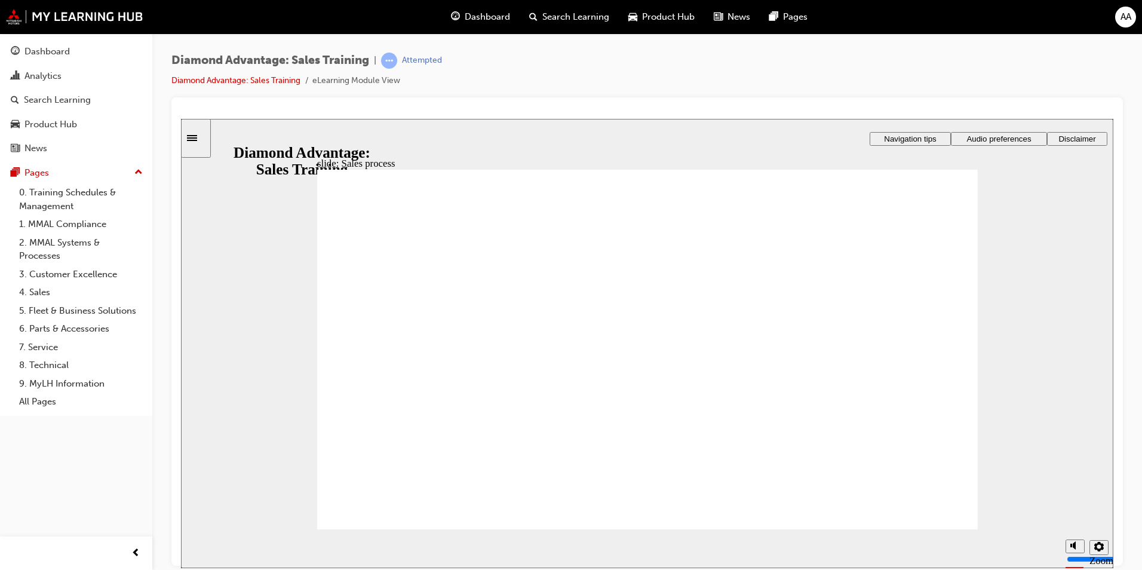
drag, startPoint x: 846, startPoint y: 391, endPoint x: 874, endPoint y: 391, distance: 27.5
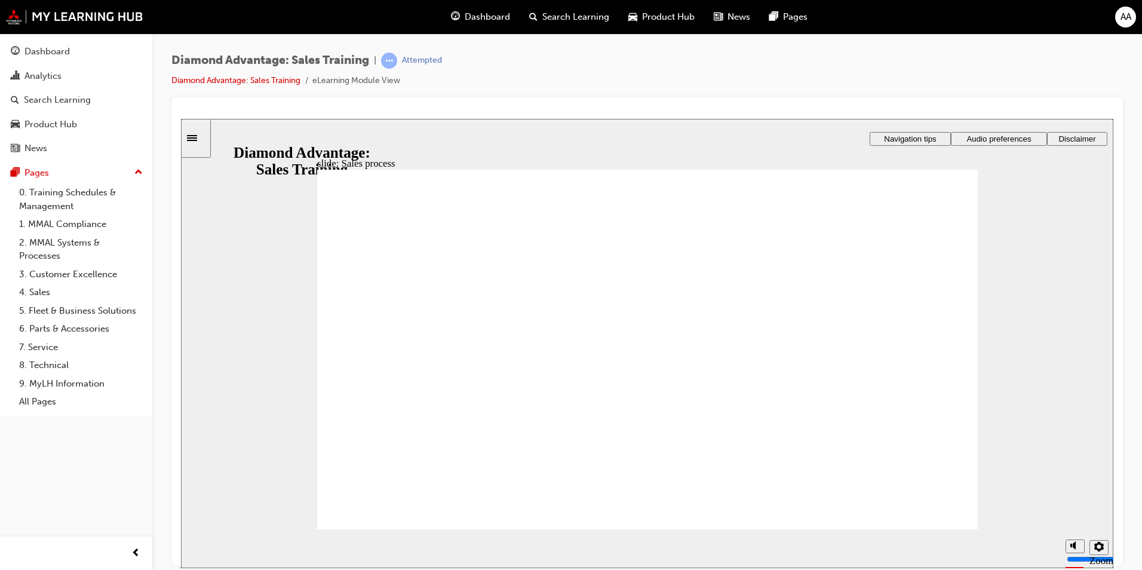
drag, startPoint x: 716, startPoint y: 493, endPoint x: 828, endPoint y: 361, distance: 173.4
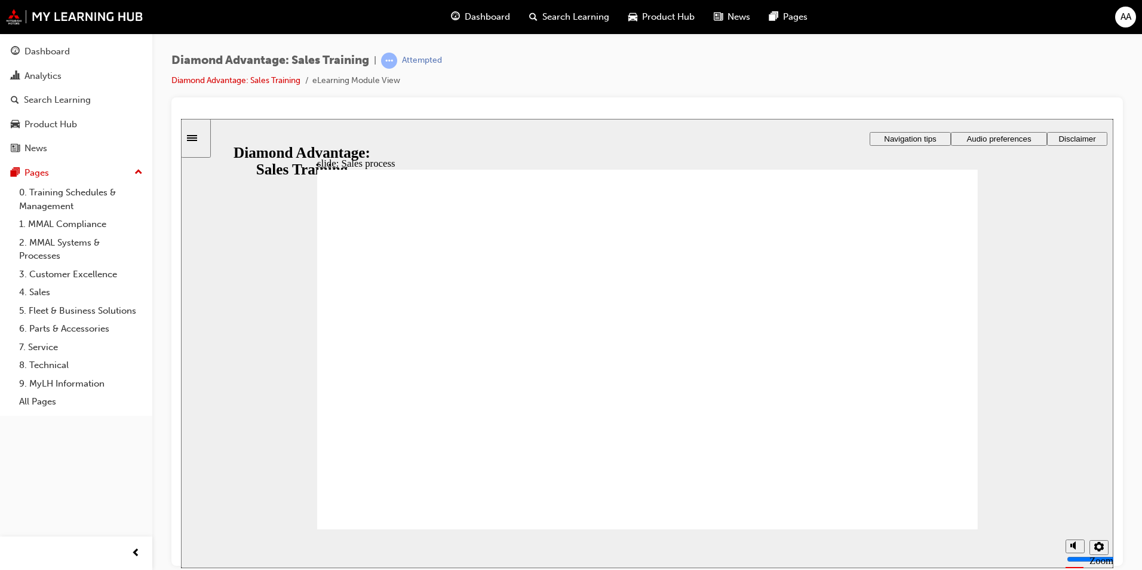
drag, startPoint x: 445, startPoint y: 496, endPoint x: 400, endPoint y: 496, distance: 45.4
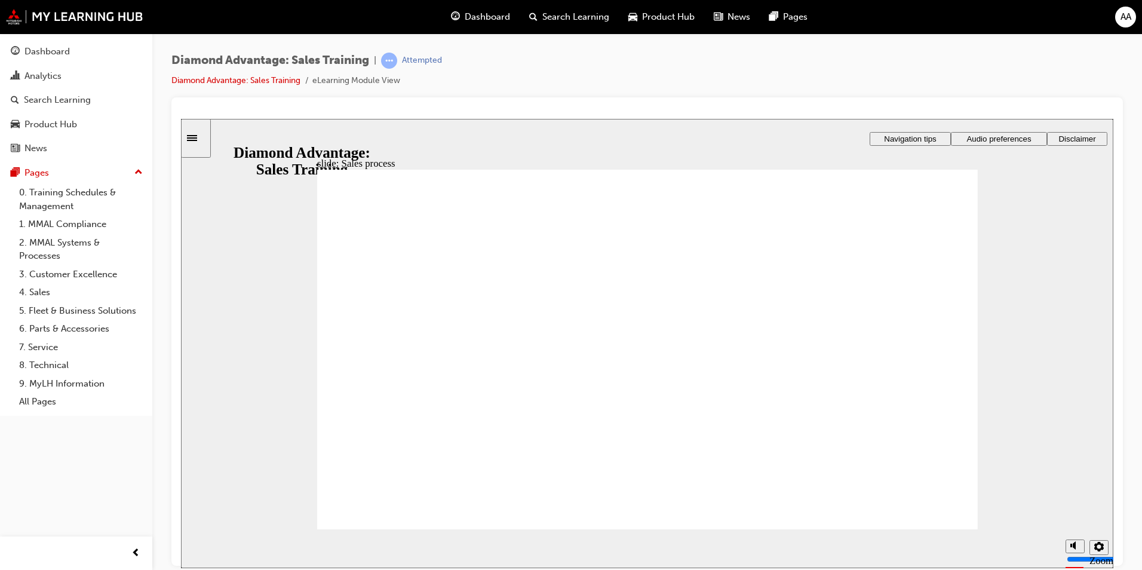
drag, startPoint x: 947, startPoint y: 225, endPoint x: 914, endPoint y: 240, distance: 36.1
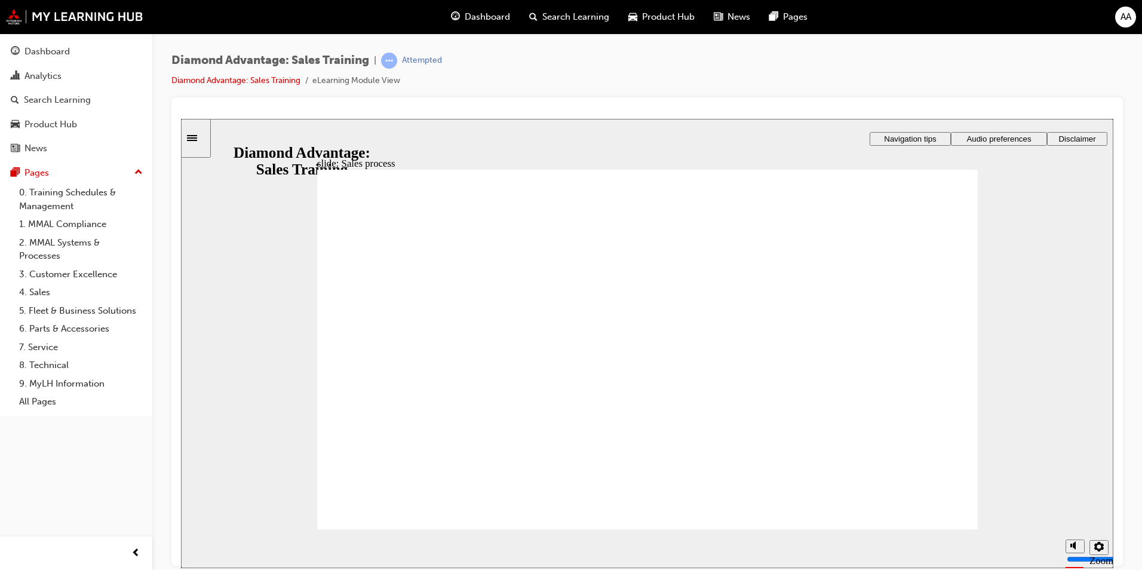
checkbox input "true"
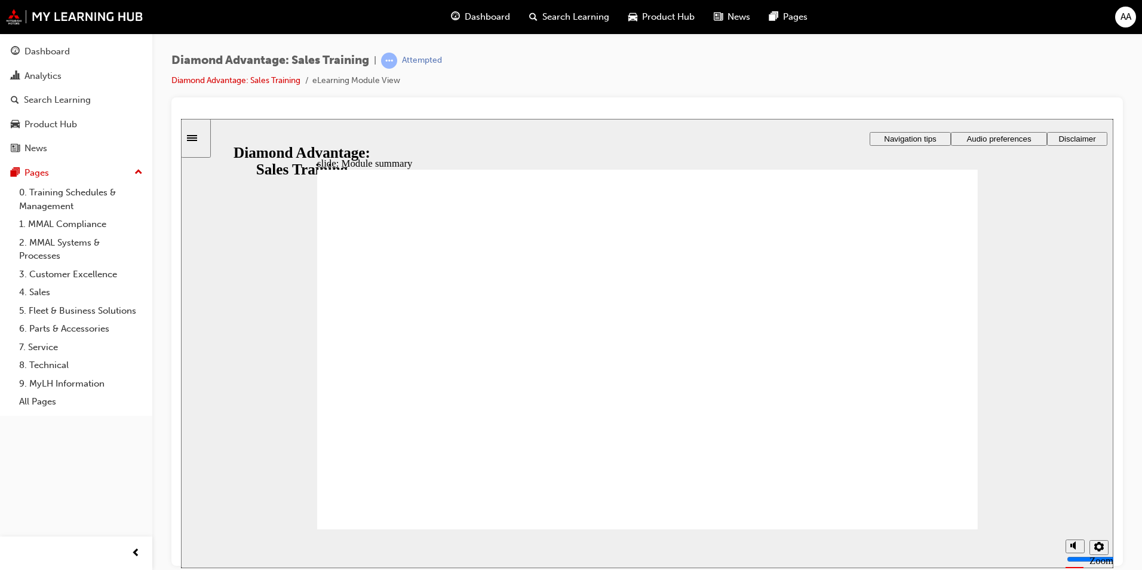
checkbox input "true"
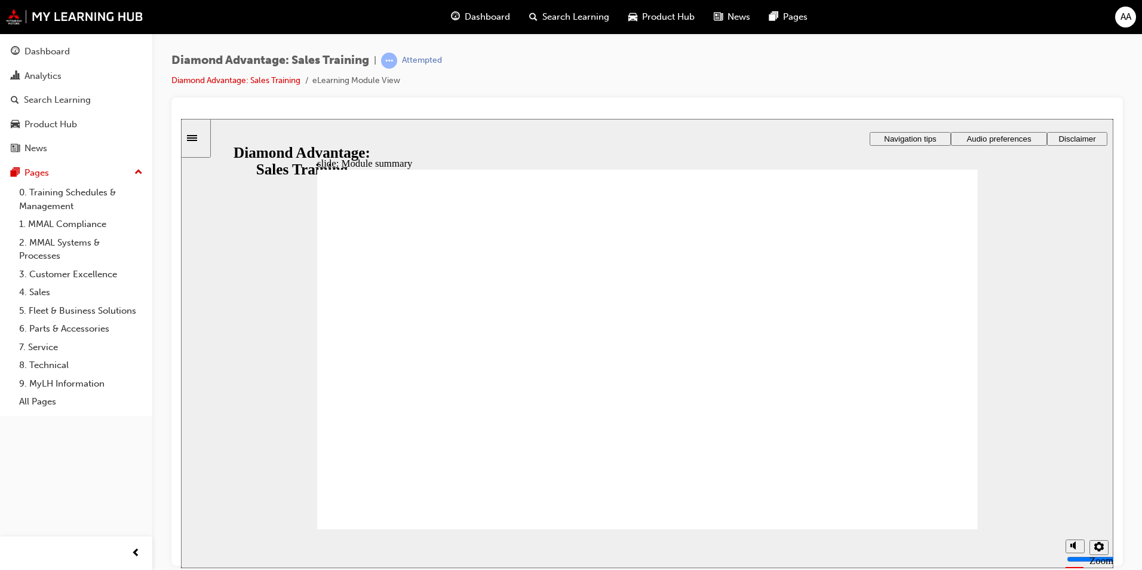
drag, startPoint x: 633, startPoint y: 412, endPoint x: 638, endPoint y: 419, distance: 8.1
checkbox input "true"
drag, startPoint x: 633, startPoint y: 452, endPoint x: 644, endPoint y: 451, distance: 11.4
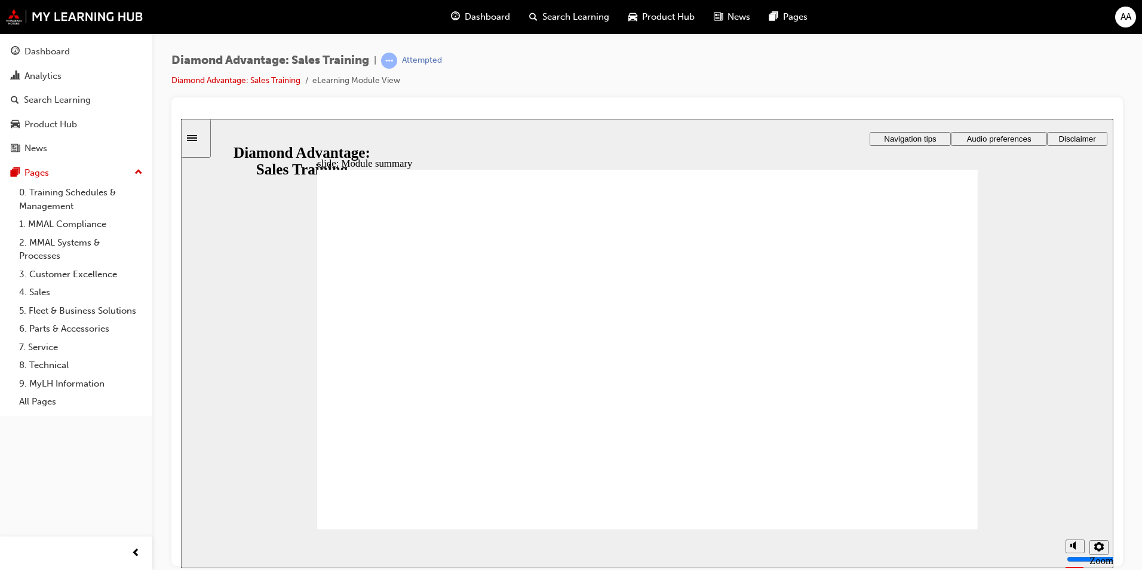
checkbox input "true"
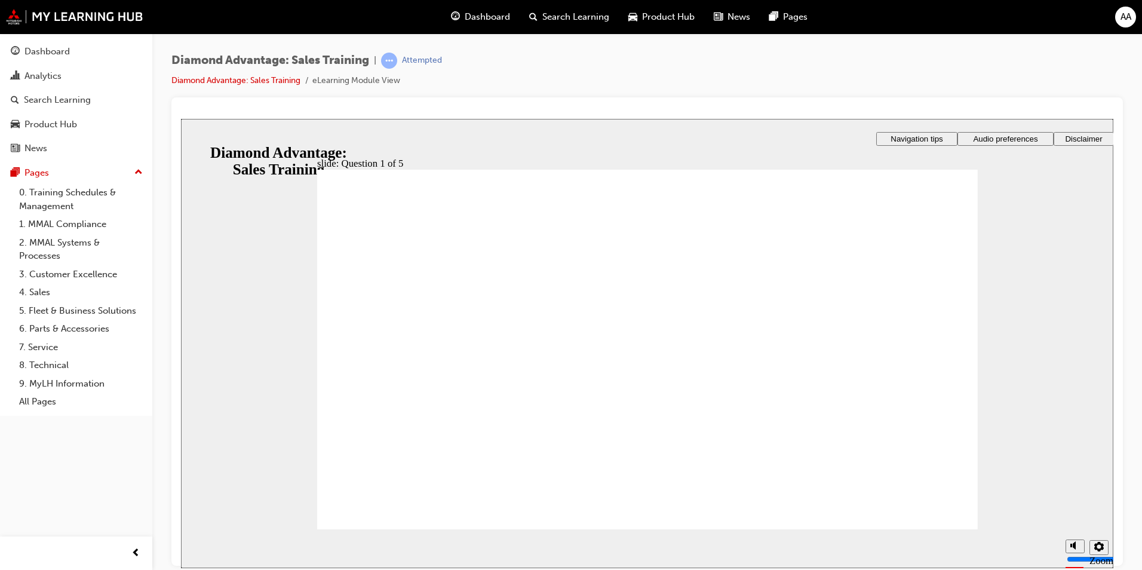
checkbox input "true"
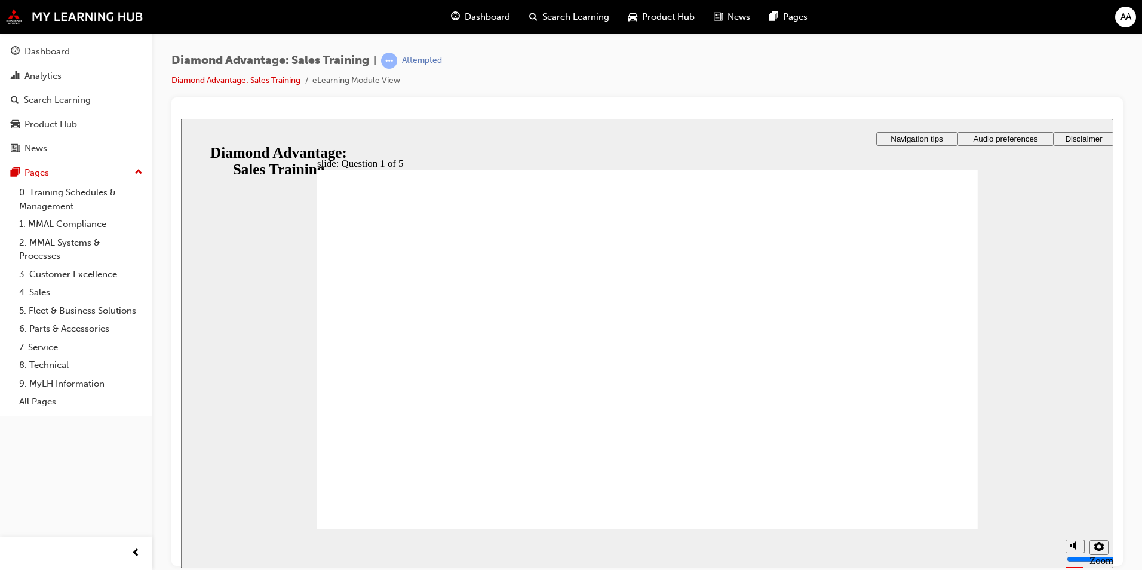
checkbox input "true"
drag, startPoint x: 659, startPoint y: 441, endPoint x: 771, endPoint y: 472, distance: 116.5
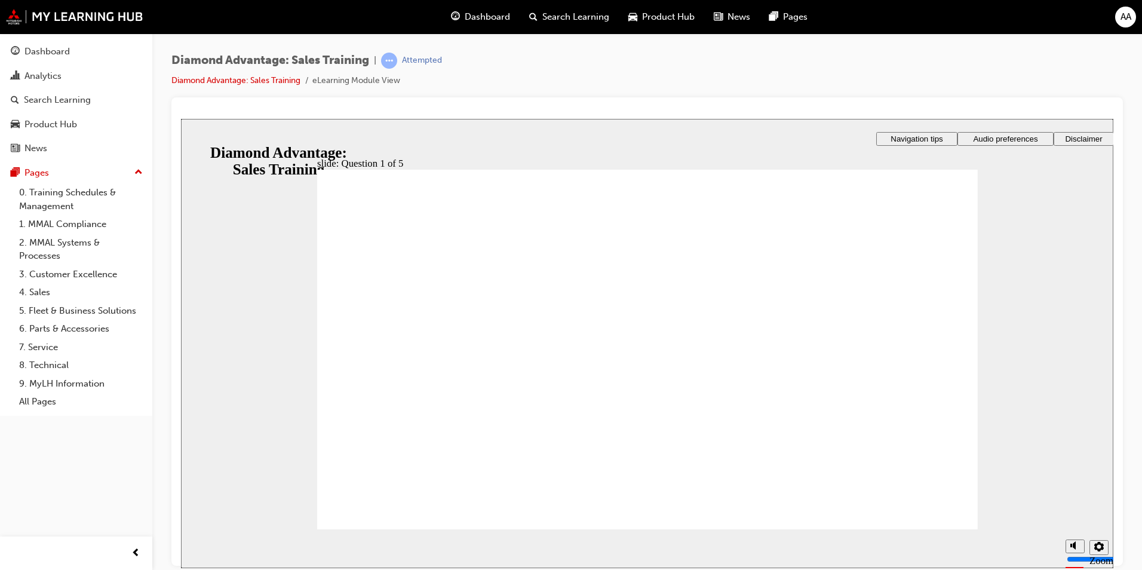
radio input "true"
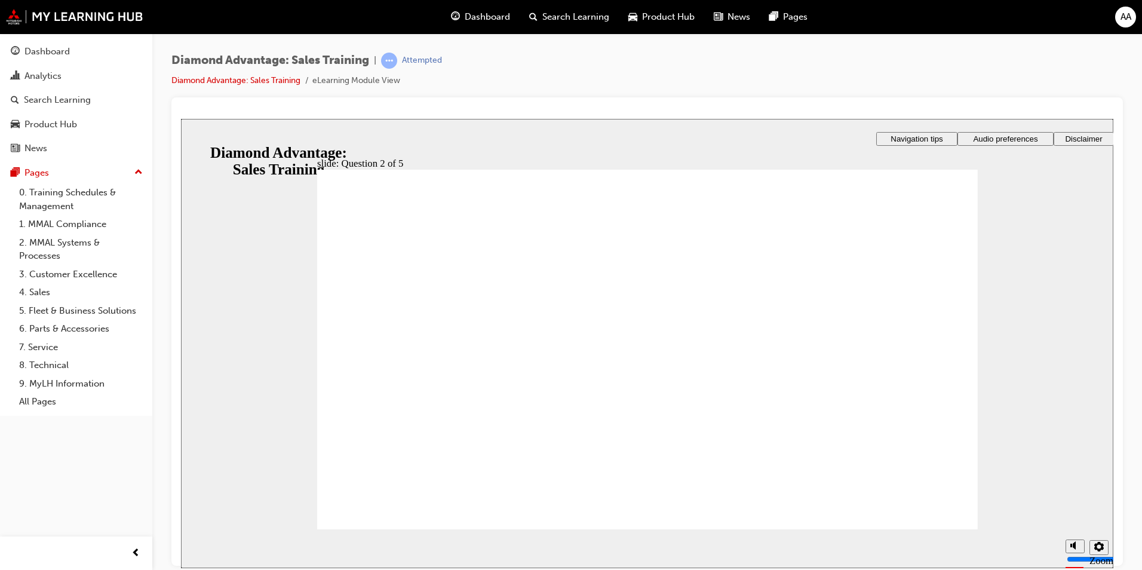
radio input "true"
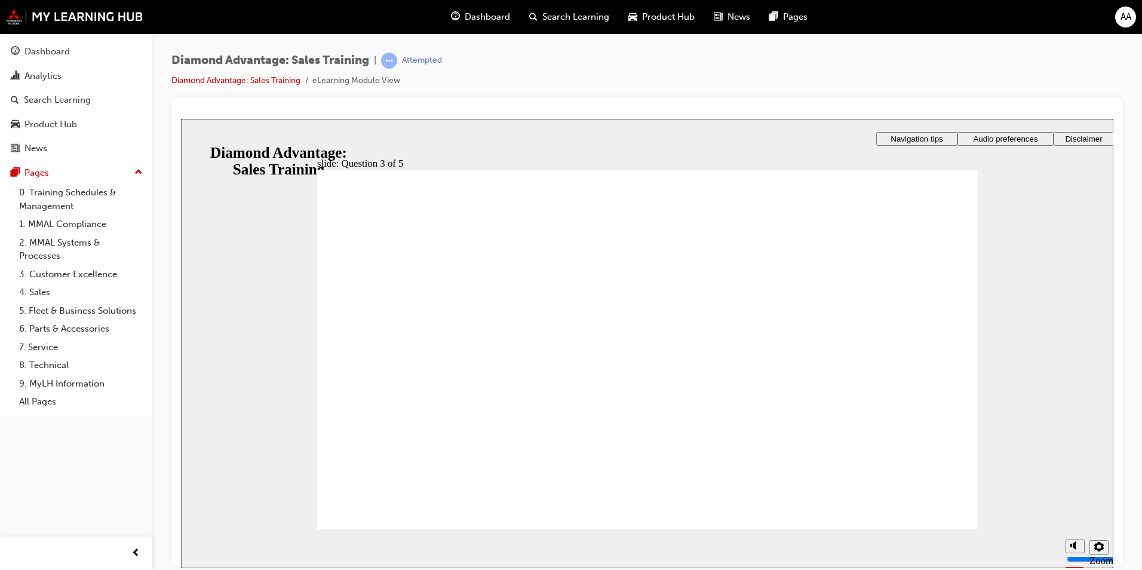
drag, startPoint x: 401, startPoint y: 337, endPoint x: 414, endPoint y: 388, distance: 52.4
radio input "true"
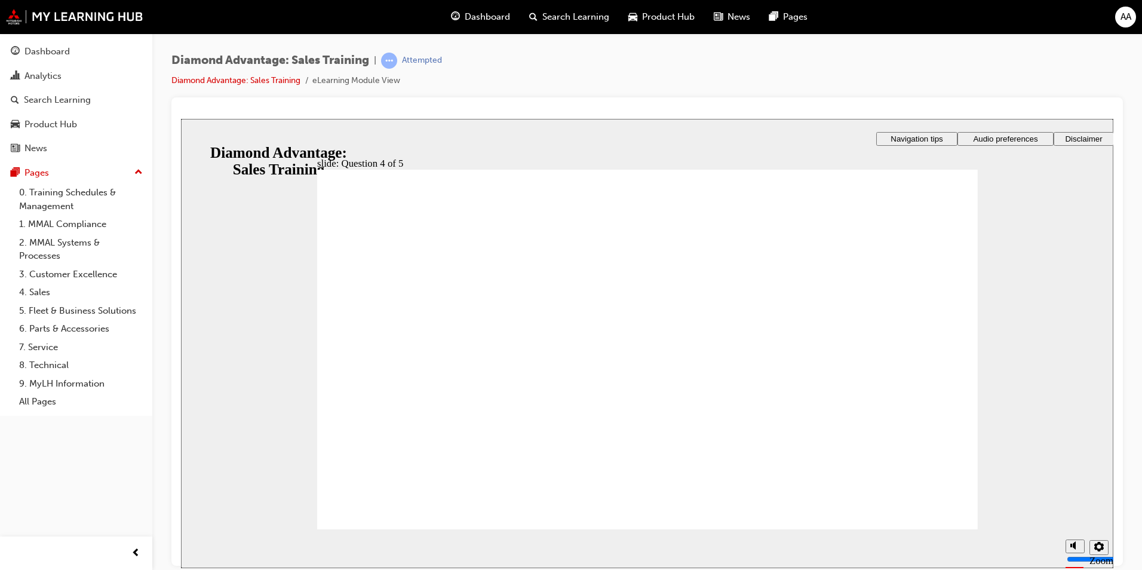
drag, startPoint x: 632, startPoint y: 420, endPoint x: 633, endPoint y: 435, distance: 15.6
drag, startPoint x: 400, startPoint y: 321, endPoint x: 375, endPoint y: 324, distance: 25.3
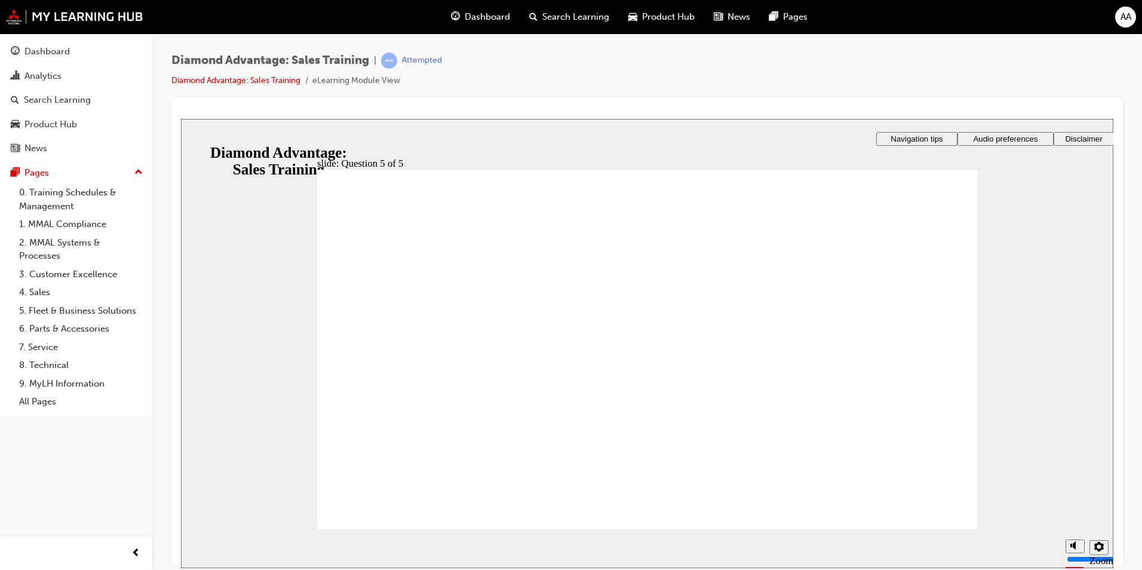
radio input "true"
drag, startPoint x: 382, startPoint y: 481, endPoint x: 384, endPoint y: 489, distance: 8.6
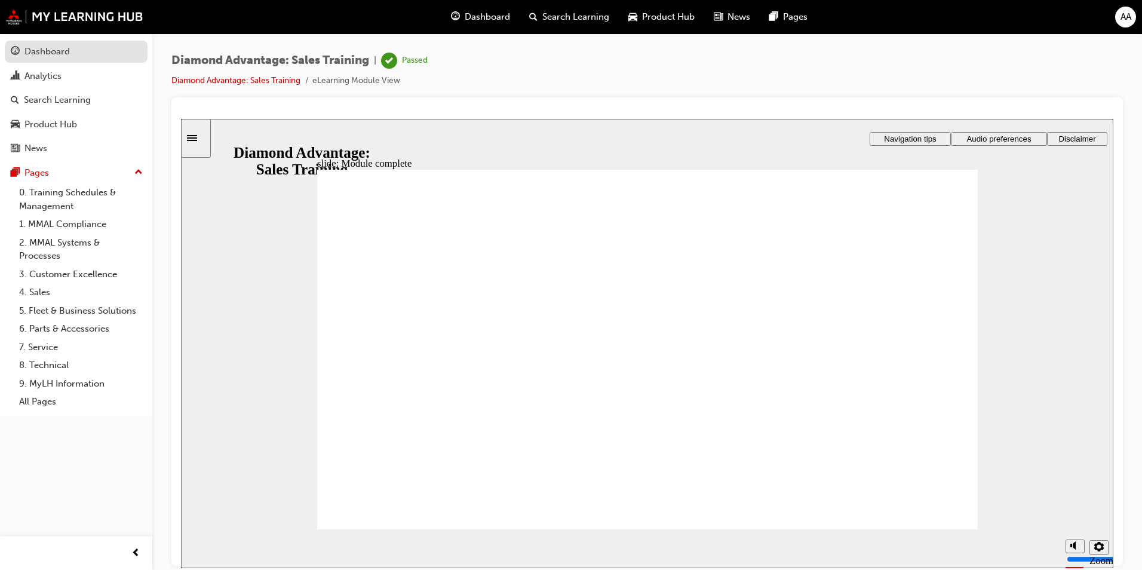
click at [44, 45] on div "Dashboard" at bounding box center [46, 52] width 45 height 14
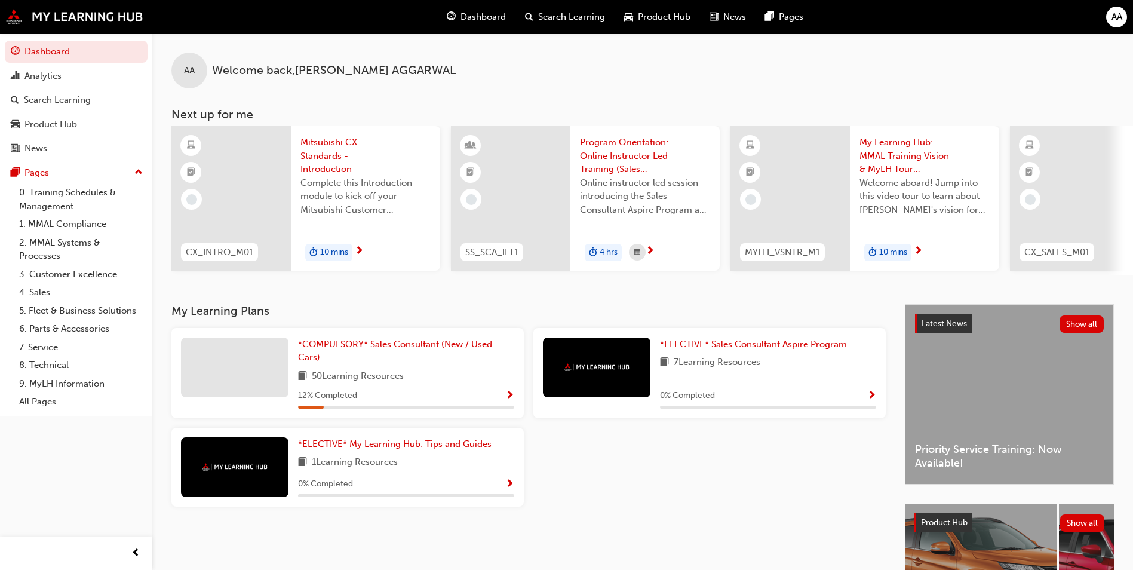
click at [394, 200] on span "Complete this Introduction module to kick off your Mitsubishi Customer Excellen…" at bounding box center [365, 196] width 130 height 41
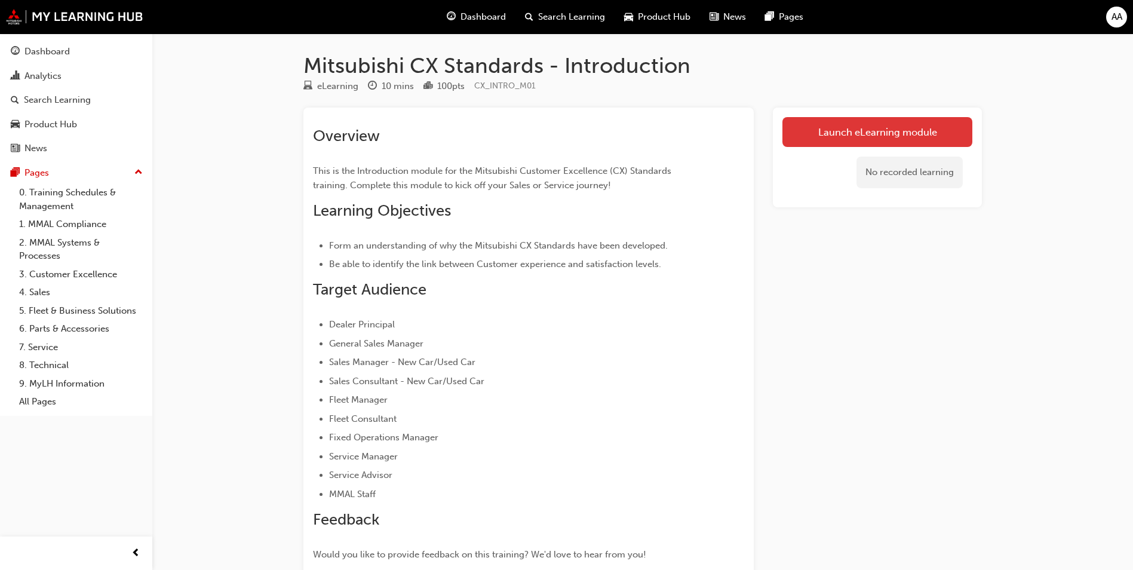
click at [875, 132] on link "Launch eLearning module" at bounding box center [877, 132] width 190 height 30
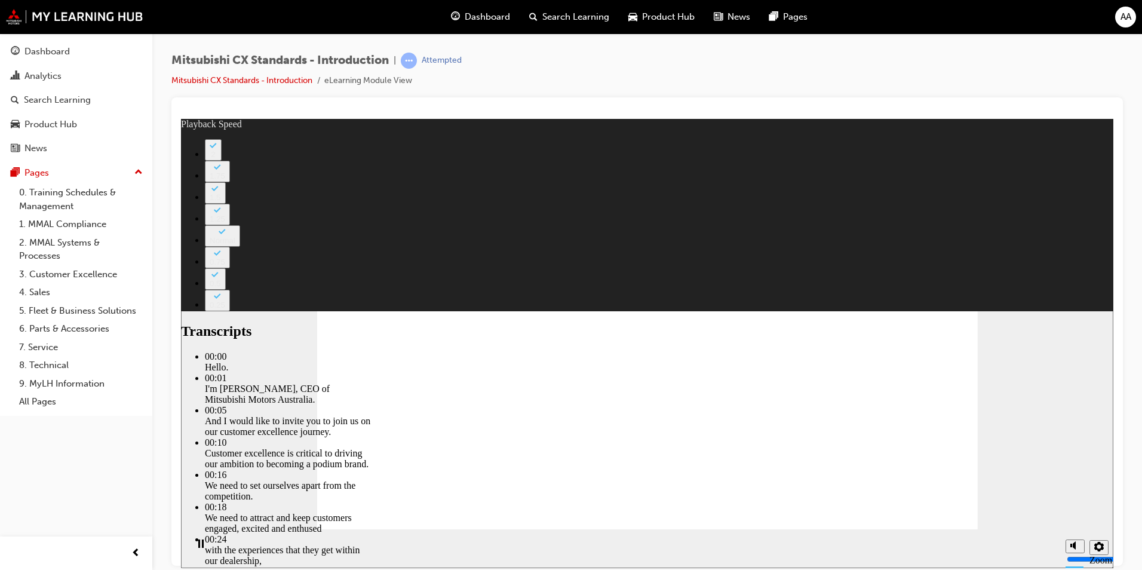
type input "155"
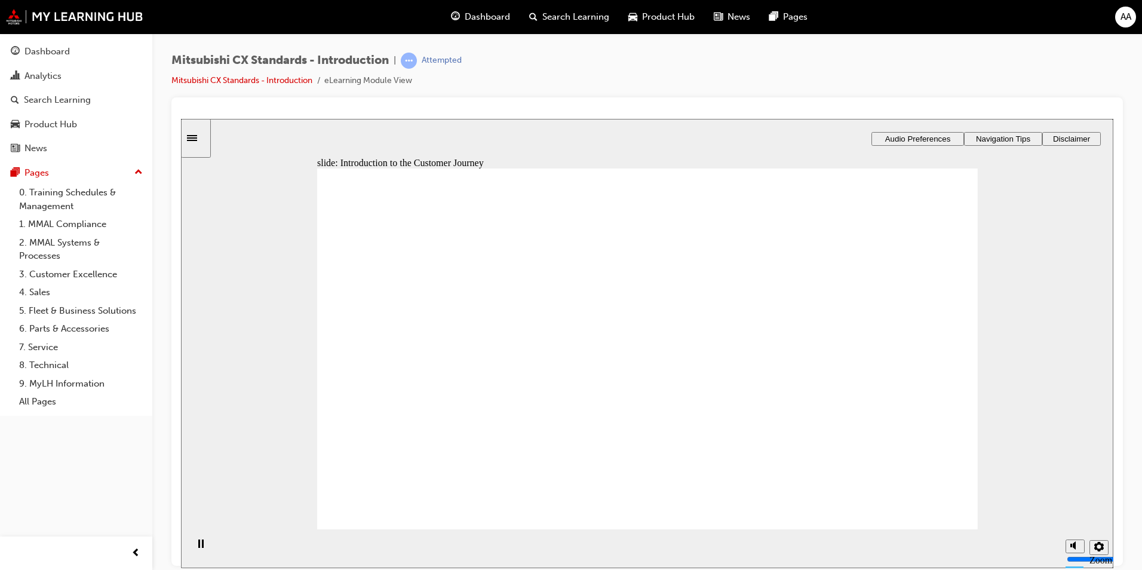
drag, startPoint x: 672, startPoint y: 400, endPoint x: 714, endPoint y: 423, distance: 48.7
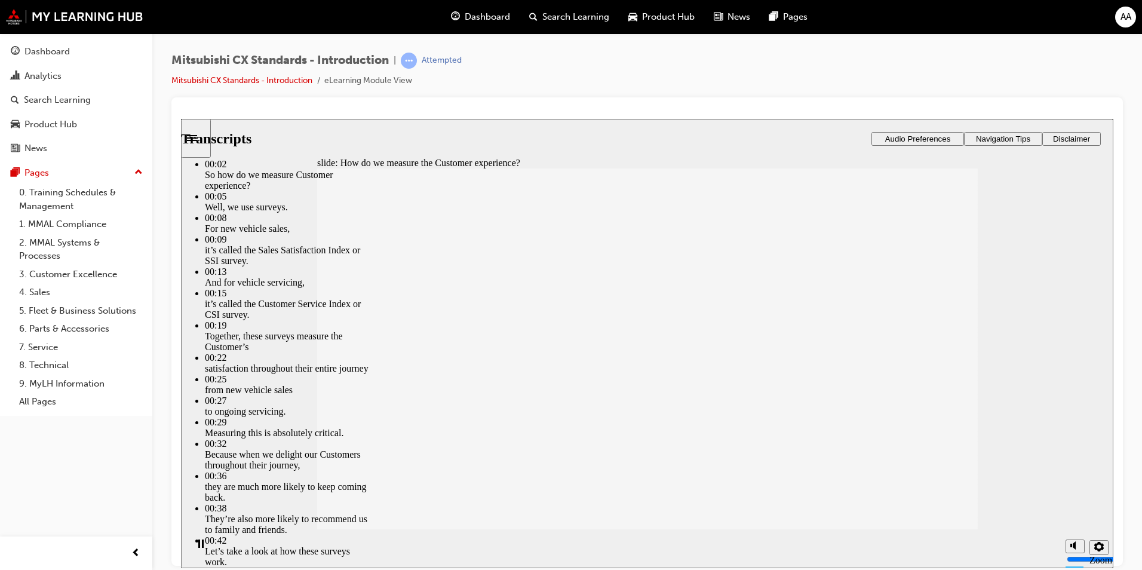
type input "187"
drag, startPoint x: 914, startPoint y: 458, endPoint x: 977, endPoint y: 495, distance: 73.3
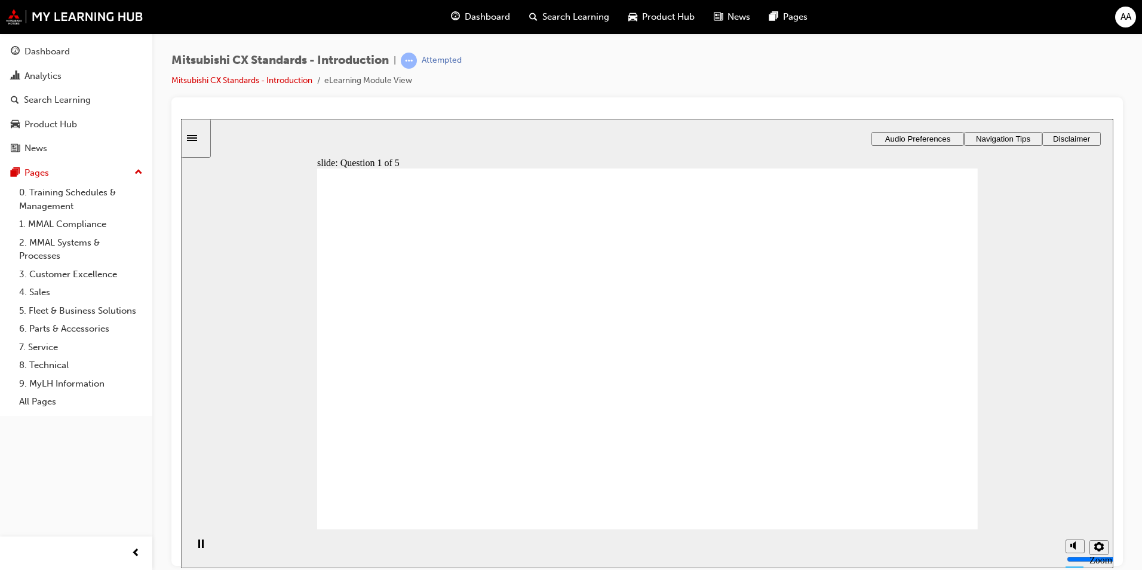
radio input "true"
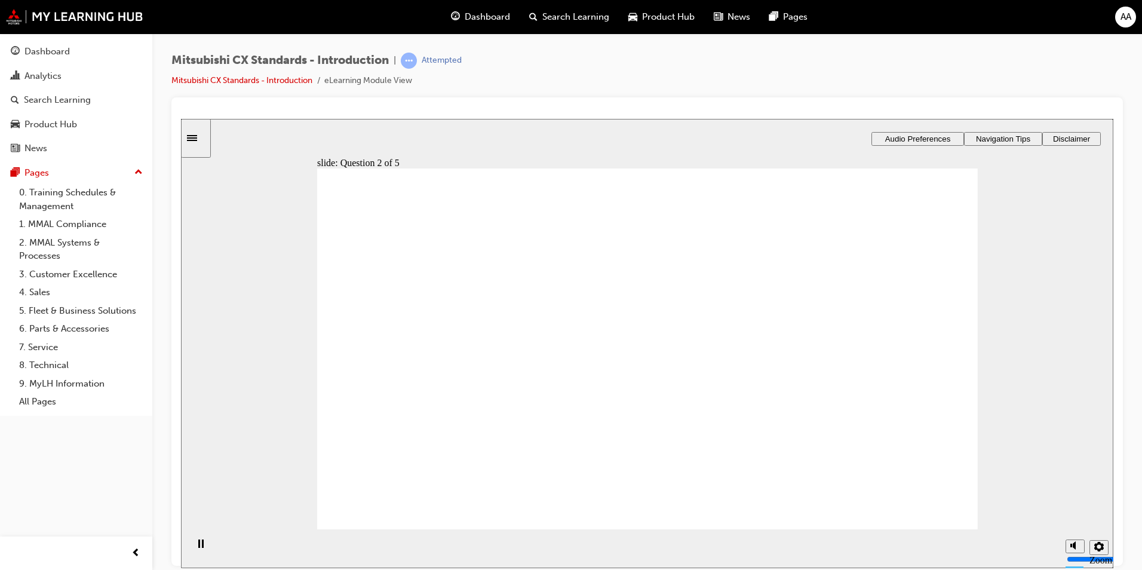
radio input "true"
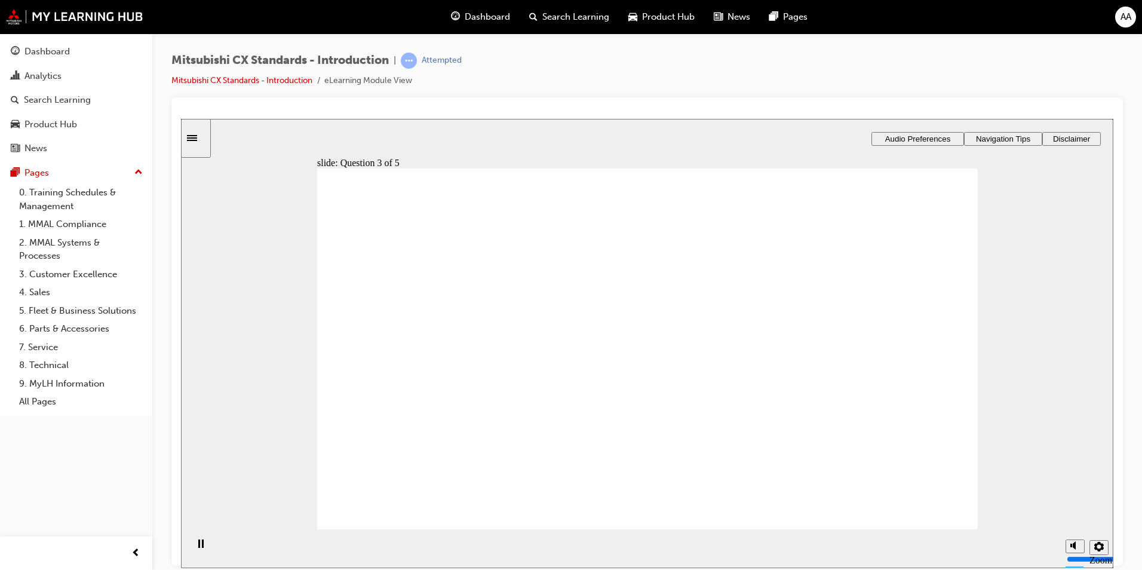
radio input "true"
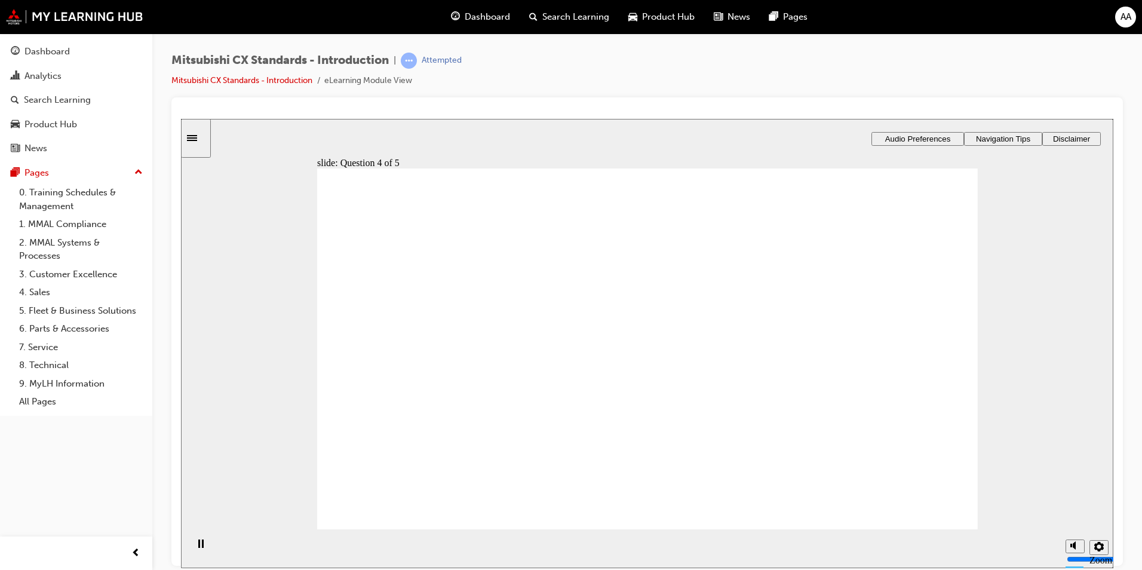
radio input "true"
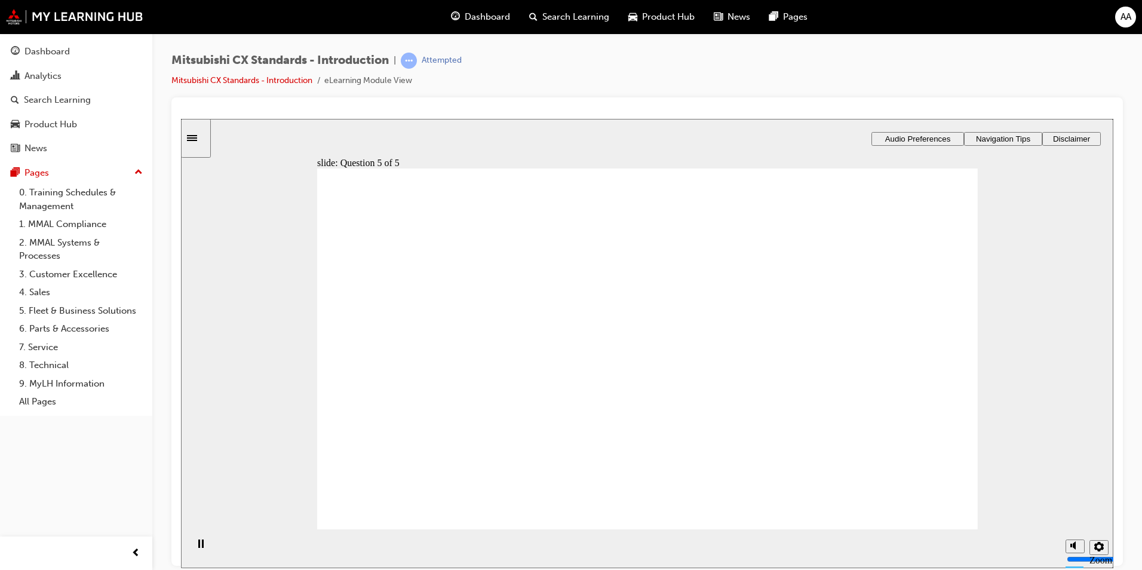
drag, startPoint x: 415, startPoint y: 344, endPoint x: 487, endPoint y: 372, distance: 77.3
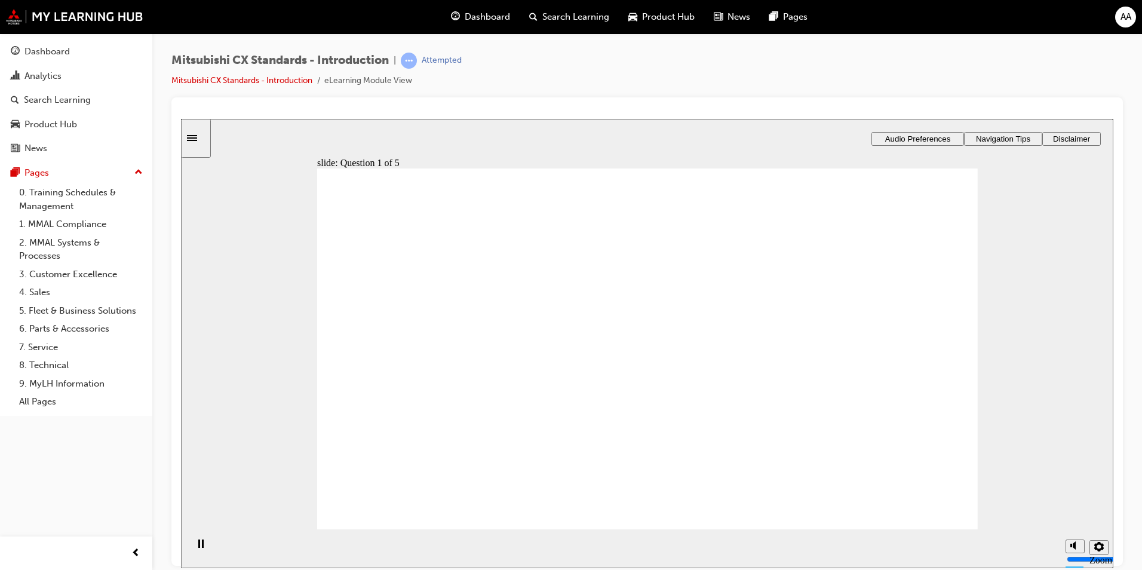
radio input "true"
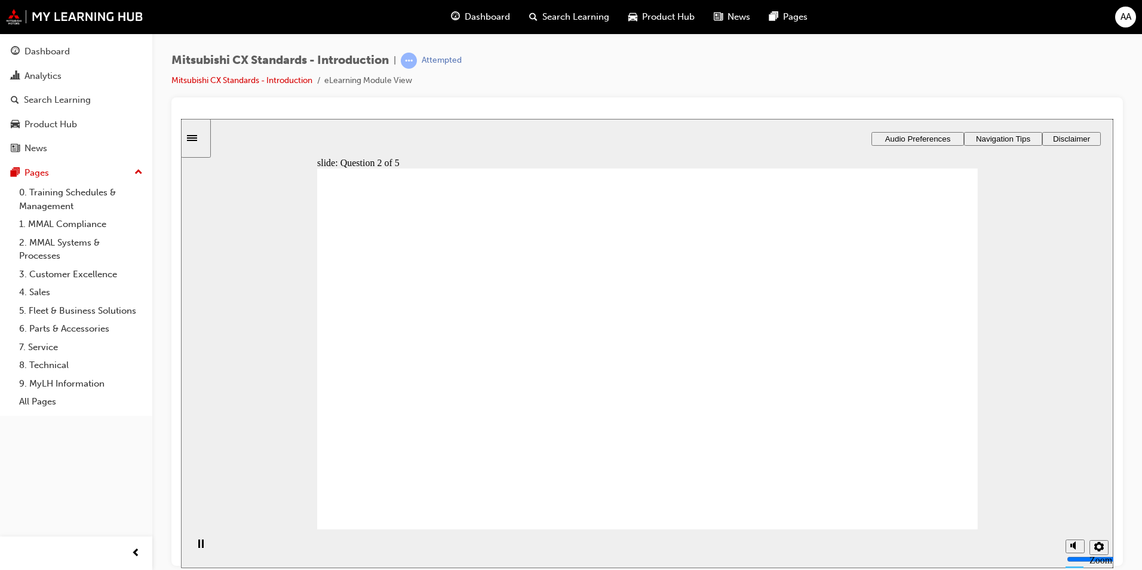
radio input "true"
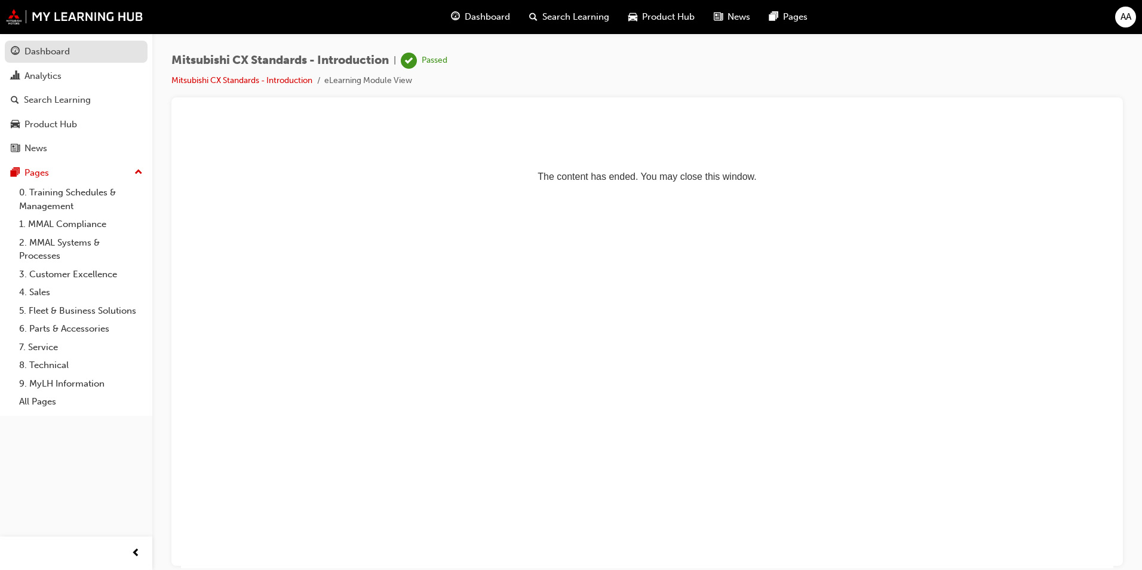
click at [69, 52] on div "Dashboard" at bounding box center [46, 52] width 45 height 14
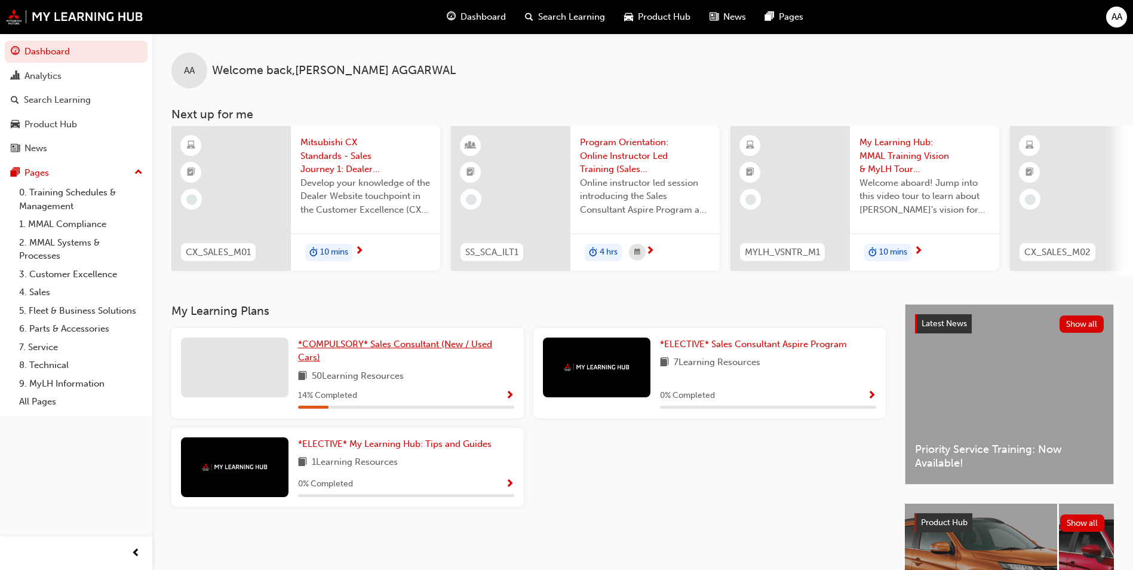
click at [419, 349] on span "*COMPULSORY* Sales Consultant (New / Used Cars)" at bounding box center [395, 351] width 194 height 24
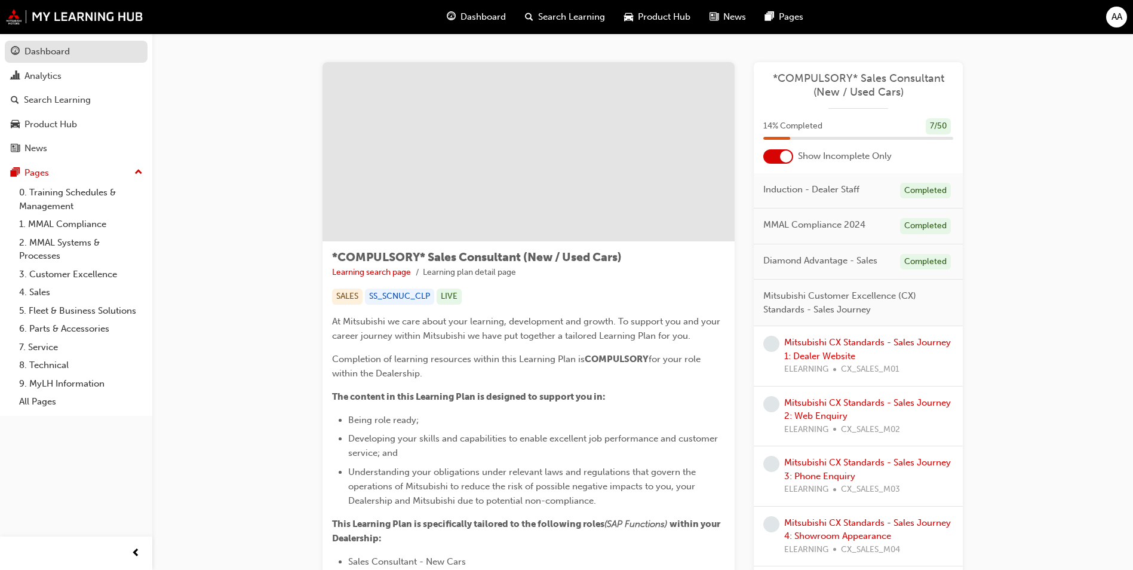
click at [42, 45] on div "Dashboard" at bounding box center [46, 52] width 45 height 14
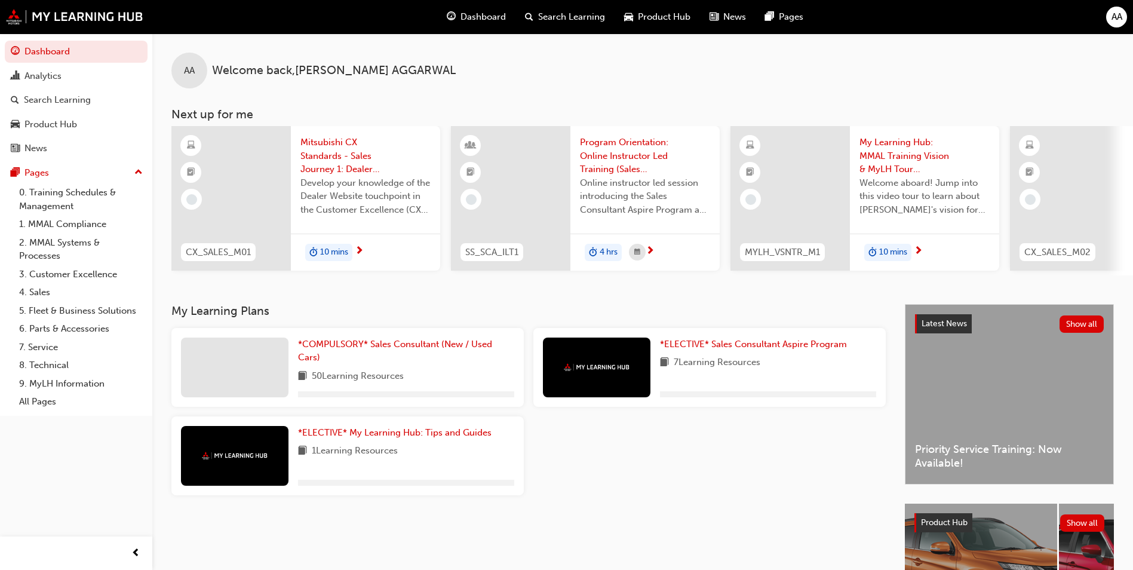
click at [370, 200] on span "Develop your knowledge of the Dealer Website touchpoint in the Customer Excelle…" at bounding box center [365, 196] width 130 height 41
